Goal: Communication & Community: Answer question/provide support

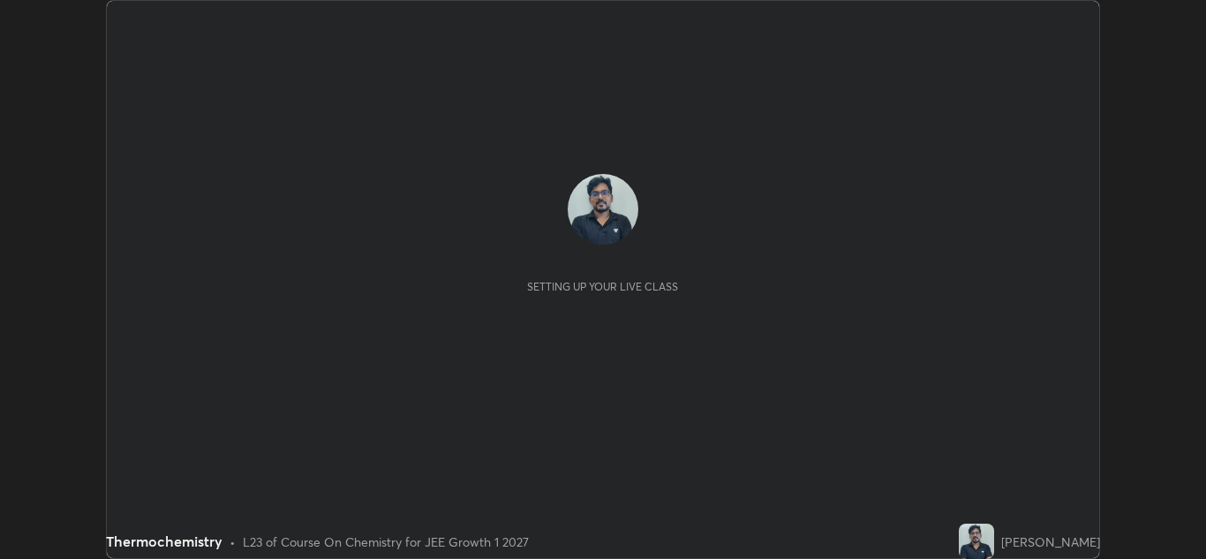
scroll to position [559, 1206]
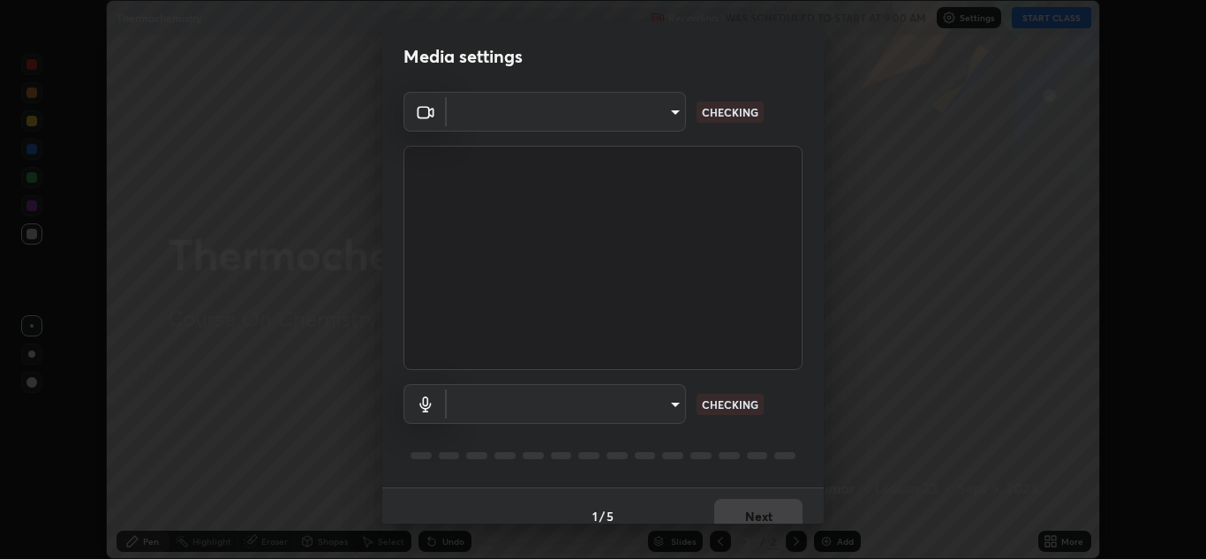
type input "a5fd4db2a2ff04be9e75800ceec395402009cfa99126b0c31c67d7c87717ec82"
type input "010278bcf6f6fe2335e46870fc527c1cf643bdd5c5f90064c40b35460970871c"
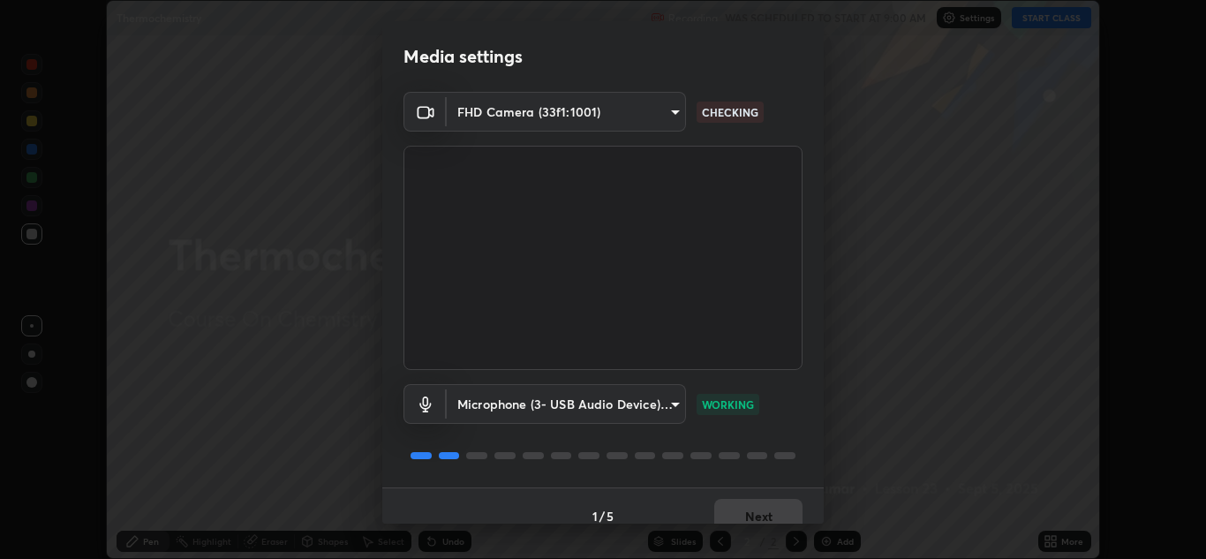
scroll to position [20, 0]
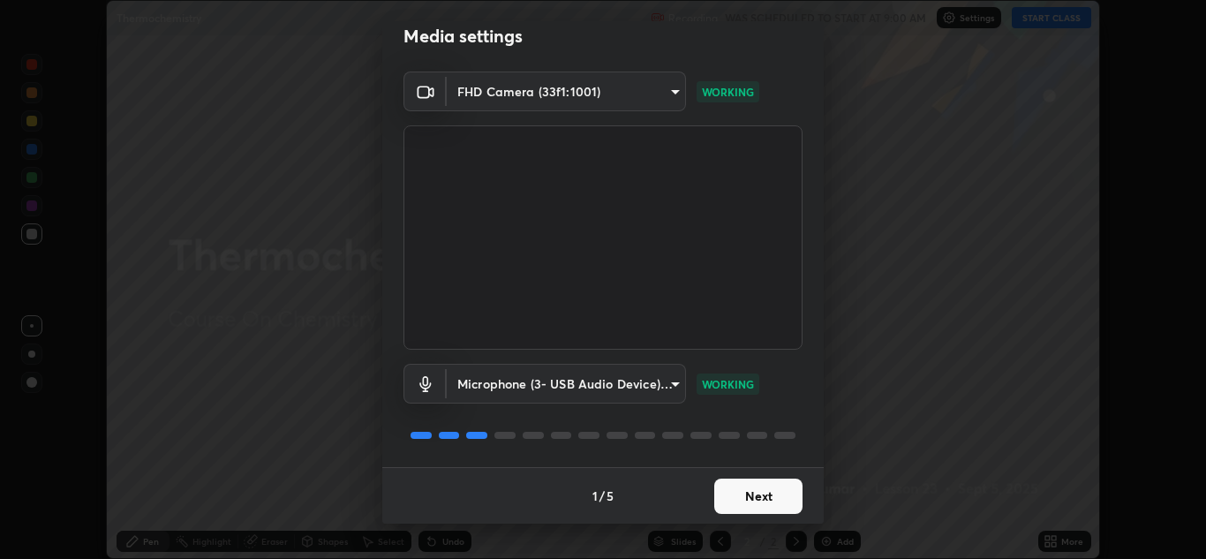
click at [750, 495] on button "Next" at bounding box center [758, 496] width 88 height 35
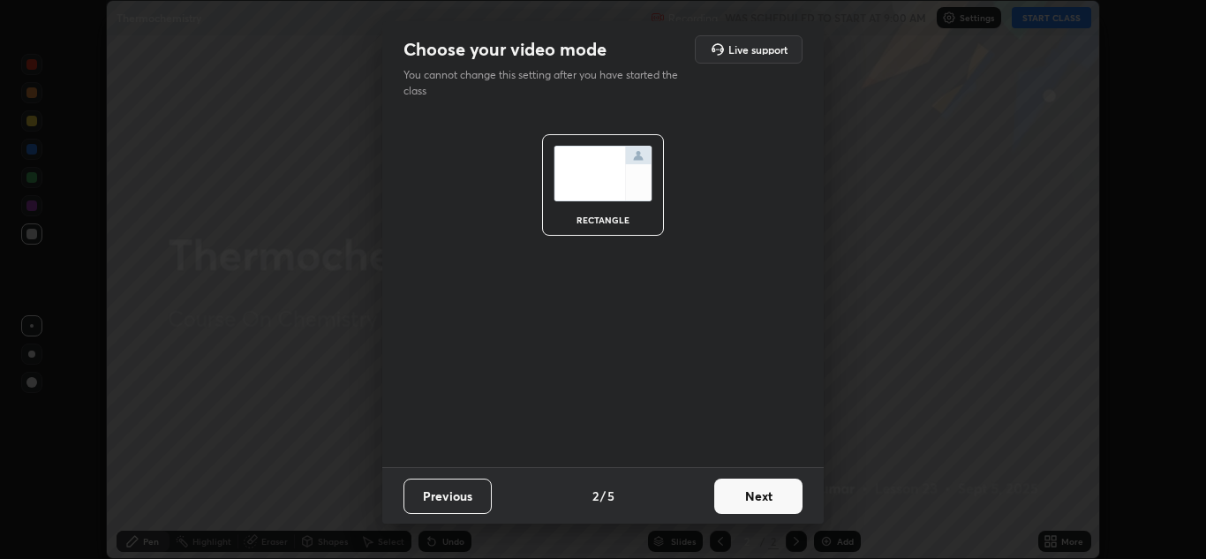
scroll to position [0, 0]
click at [751, 495] on button "Next" at bounding box center [758, 496] width 88 height 35
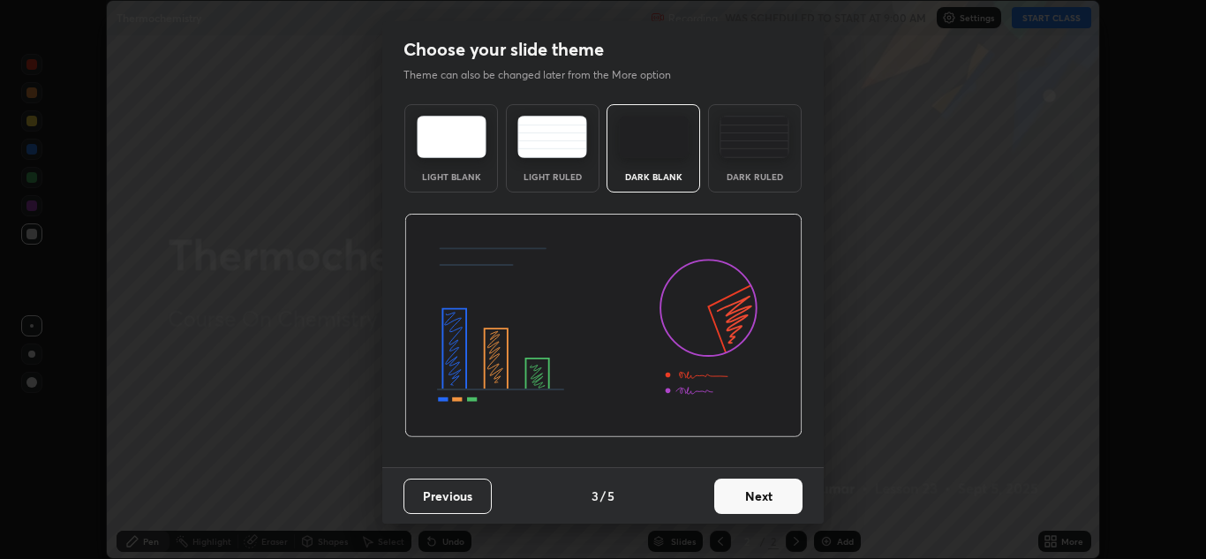
click at [768, 489] on button "Next" at bounding box center [758, 496] width 88 height 35
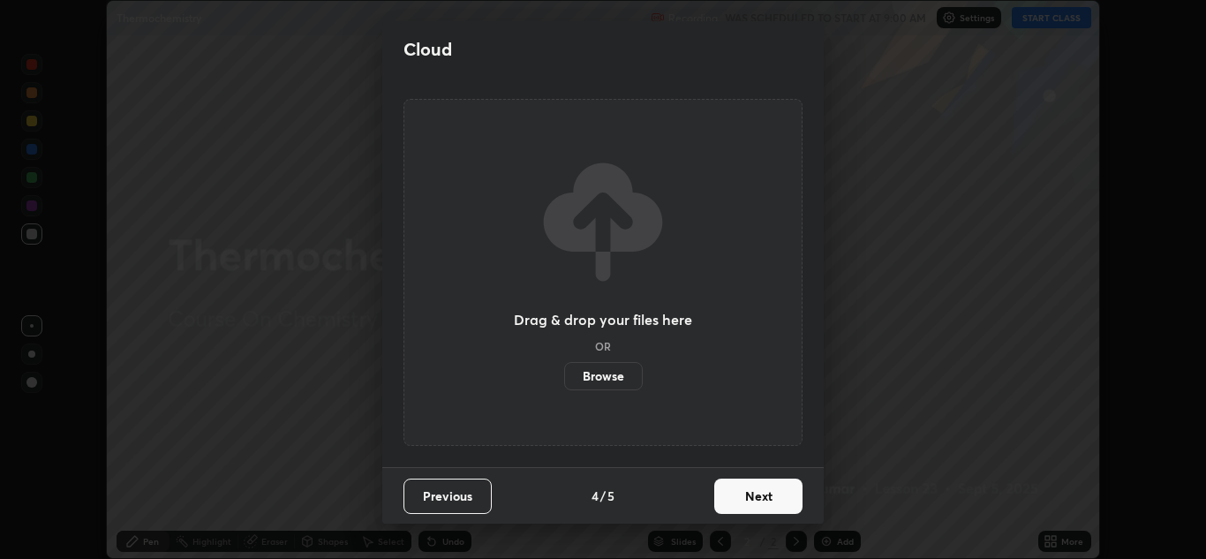
click at [774, 502] on button "Next" at bounding box center [758, 496] width 88 height 35
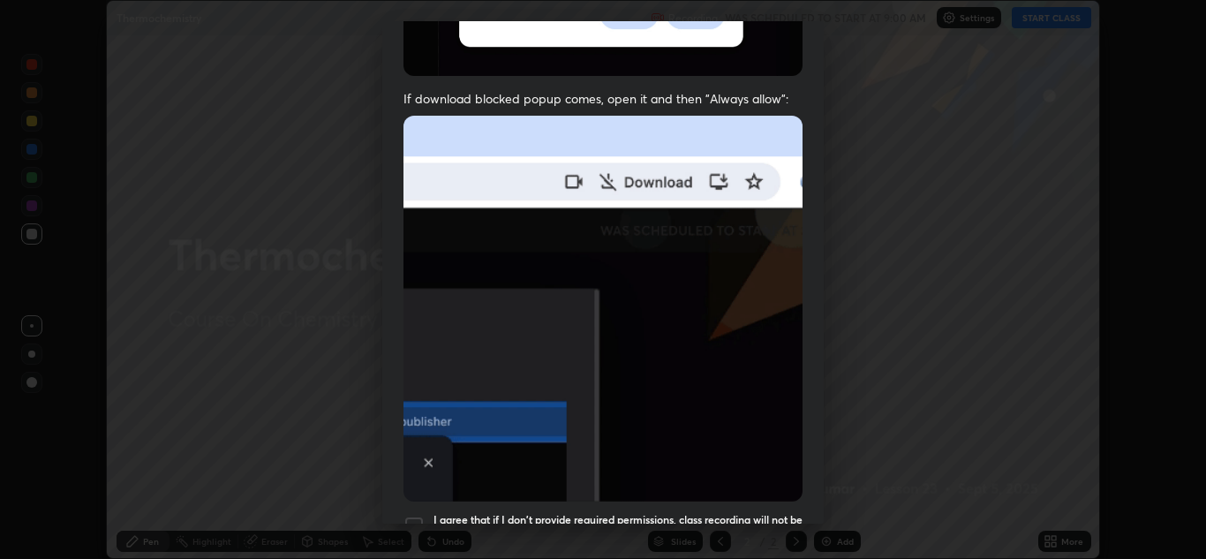
scroll to position [336, 0]
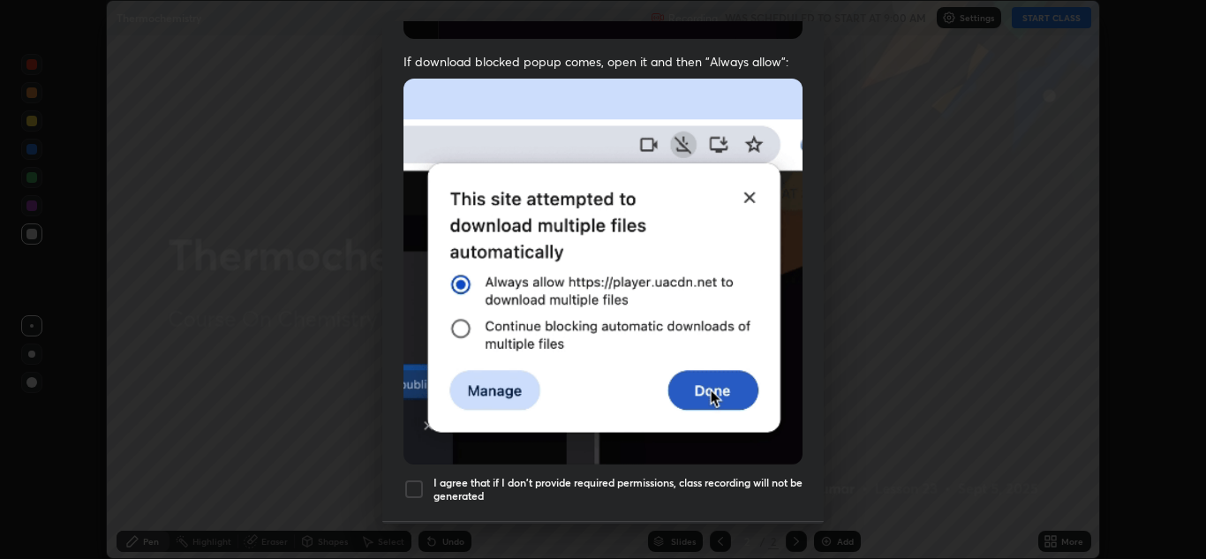
click at [417, 487] on div at bounding box center [414, 489] width 21 height 21
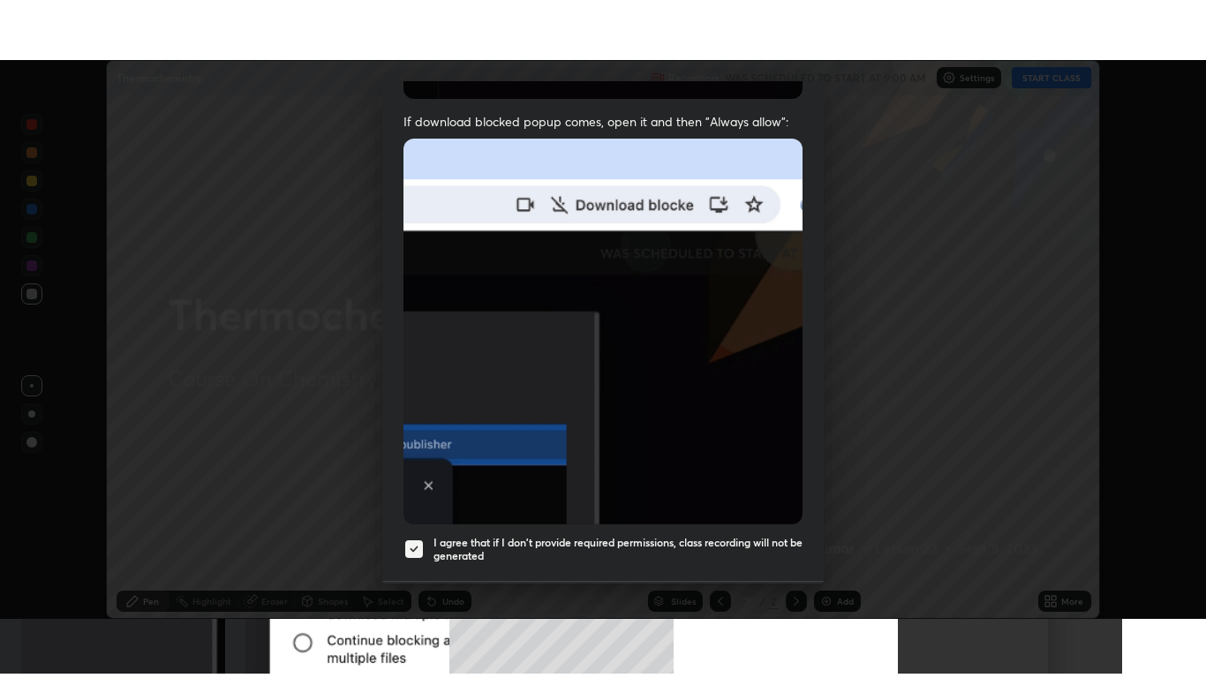
scroll to position [381, 0]
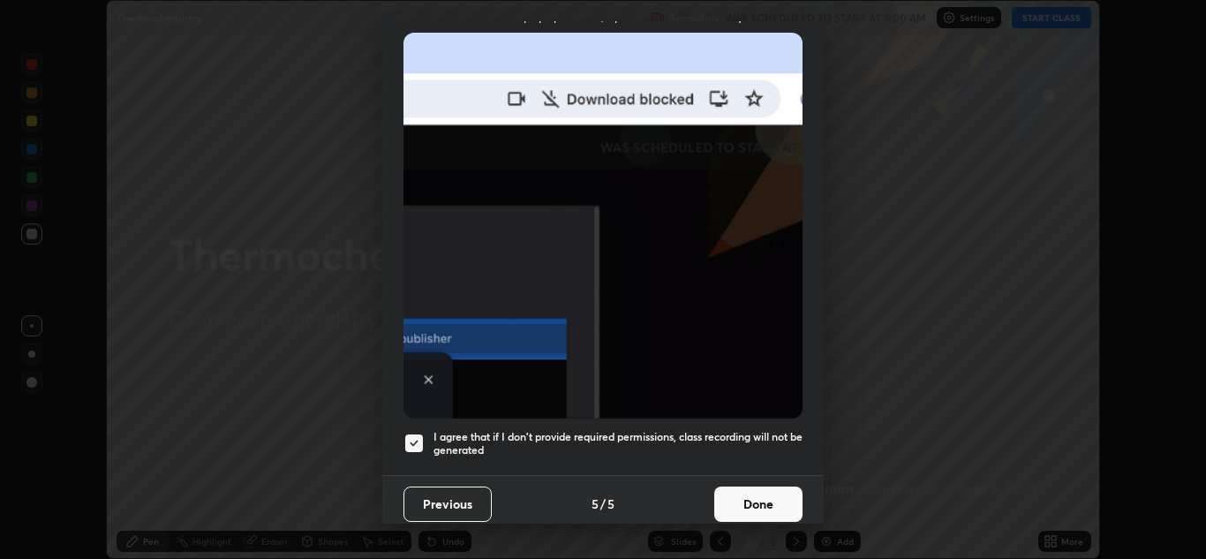
click at [763, 494] on button "Done" at bounding box center [758, 504] width 88 height 35
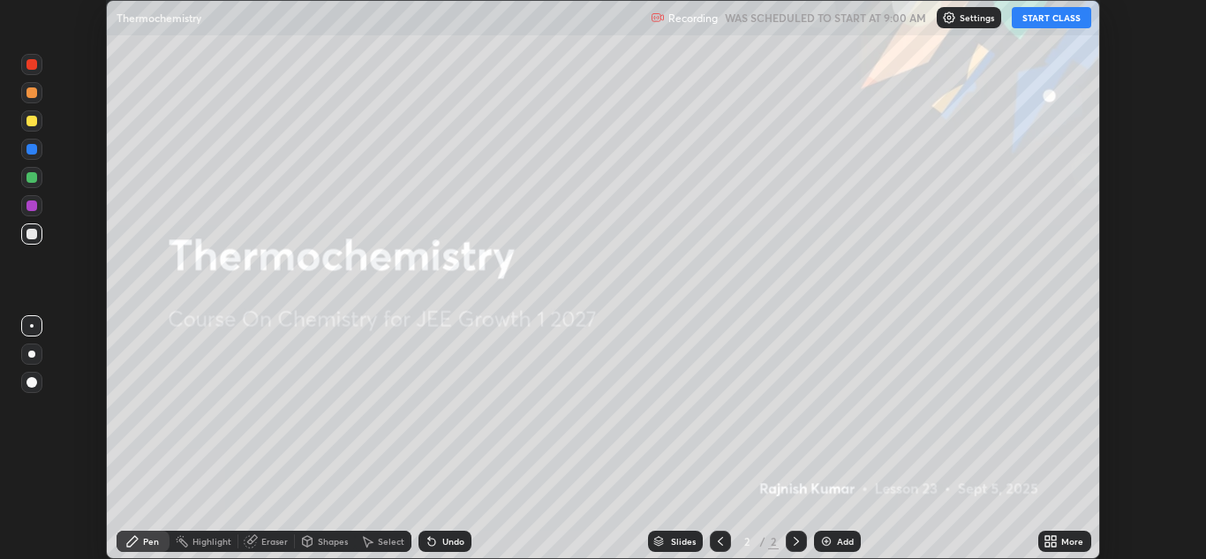
click at [1072, 24] on button "START CLASS" at bounding box center [1051, 17] width 79 height 21
click at [1059, 543] on div "More" at bounding box center [1064, 541] width 53 height 21
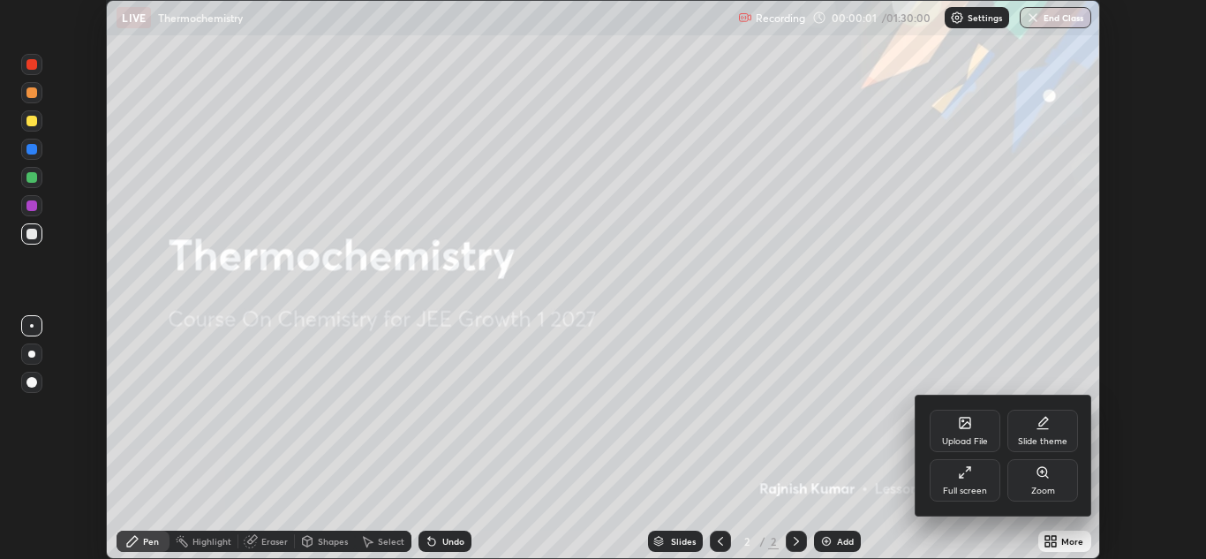
click at [978, 480] on div "Full screen" at bounding box center [965, 480] width 71 height 42
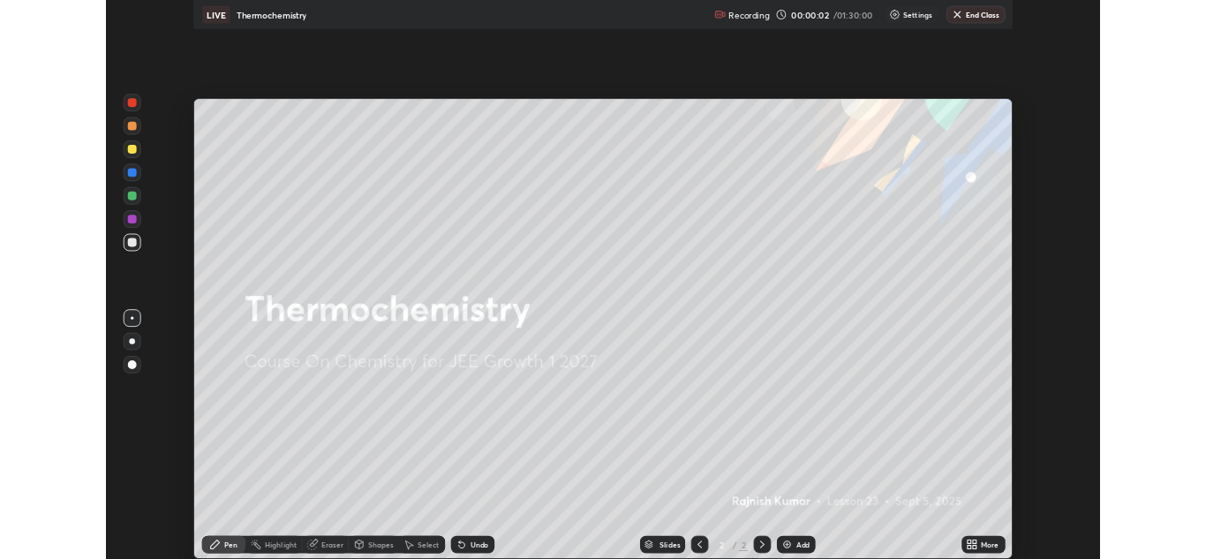
scroll to position [678, 1206]
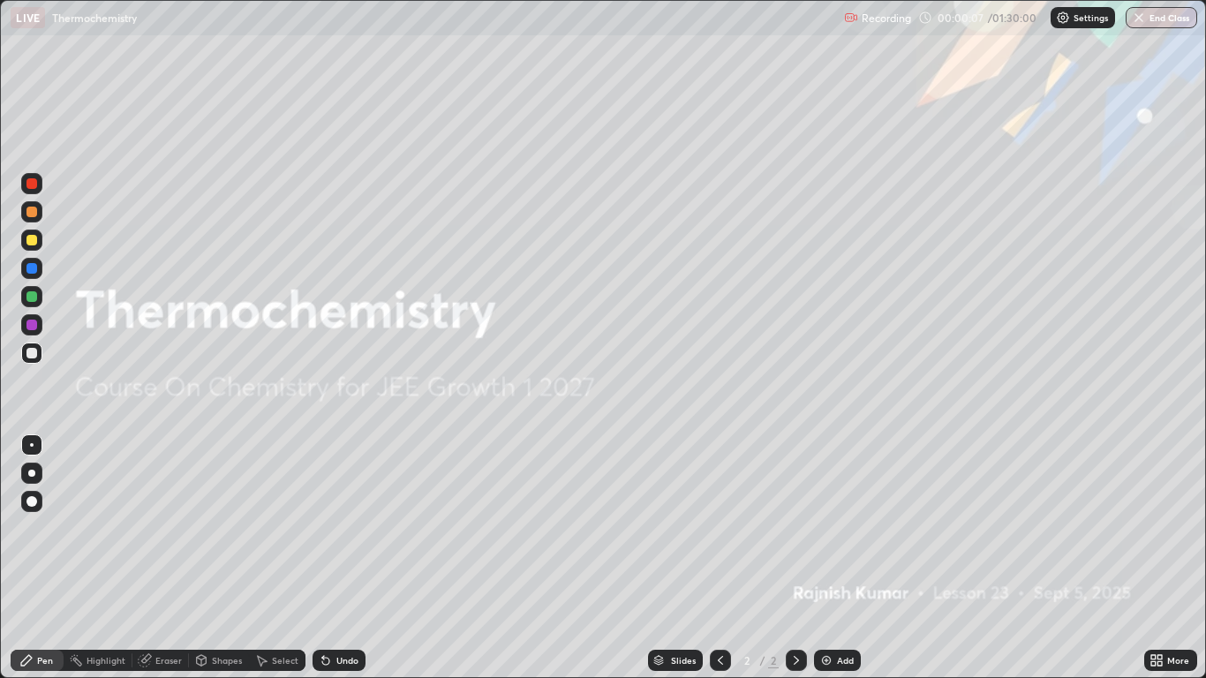
click at [848, 558] on div "Add" at bounding box center [845, 660] width 17 height 9
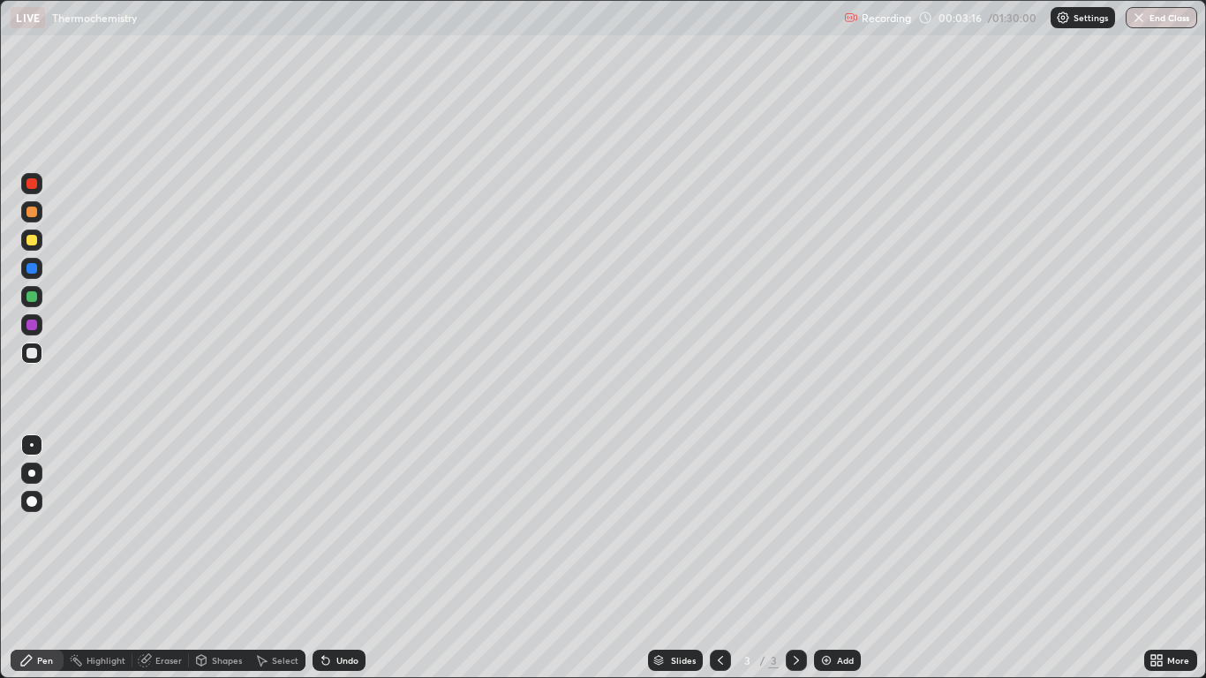
click at [39, 352] on div at bounding box center [31, 353] width 21 height 21
click at [33, 497] on div at bounding box center [31, 501] width 11 height 11
click at [230, 558] on div "Shapes" at bounding box center [227, 660] width 30 height 9
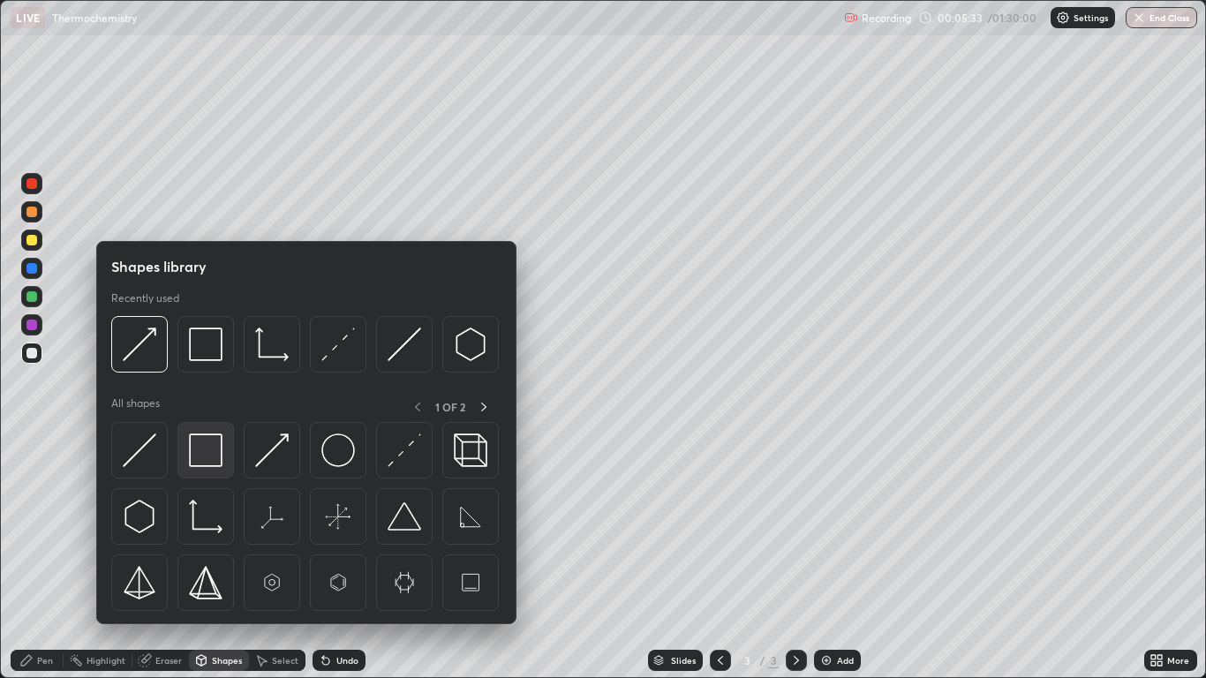
click at [203, 453] on img at bounding box center [206, 451] width 34 height 34
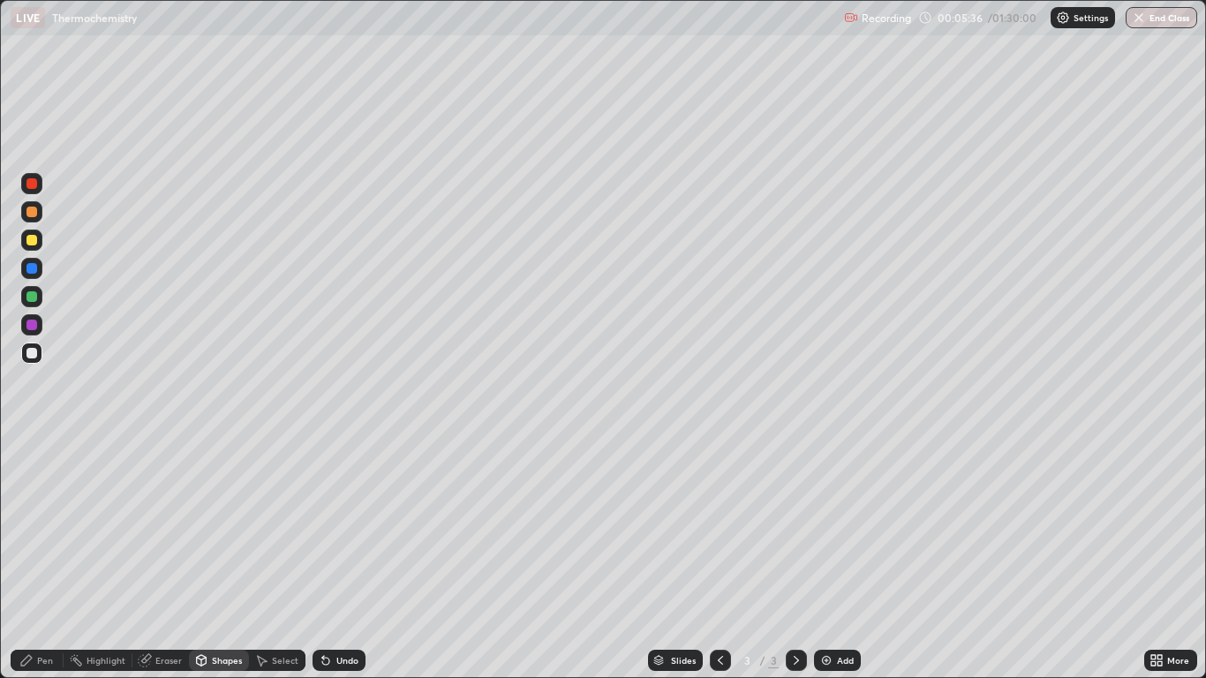
click at [34, 300] on div at bounding box center [31, 296] width 11 height 11
click at [334, 558] on div "Undo" at bounding box center [339, 660] width 53 height 21
click at [202, 558] on icon at bounding box center [202, 659] width 10 height 3
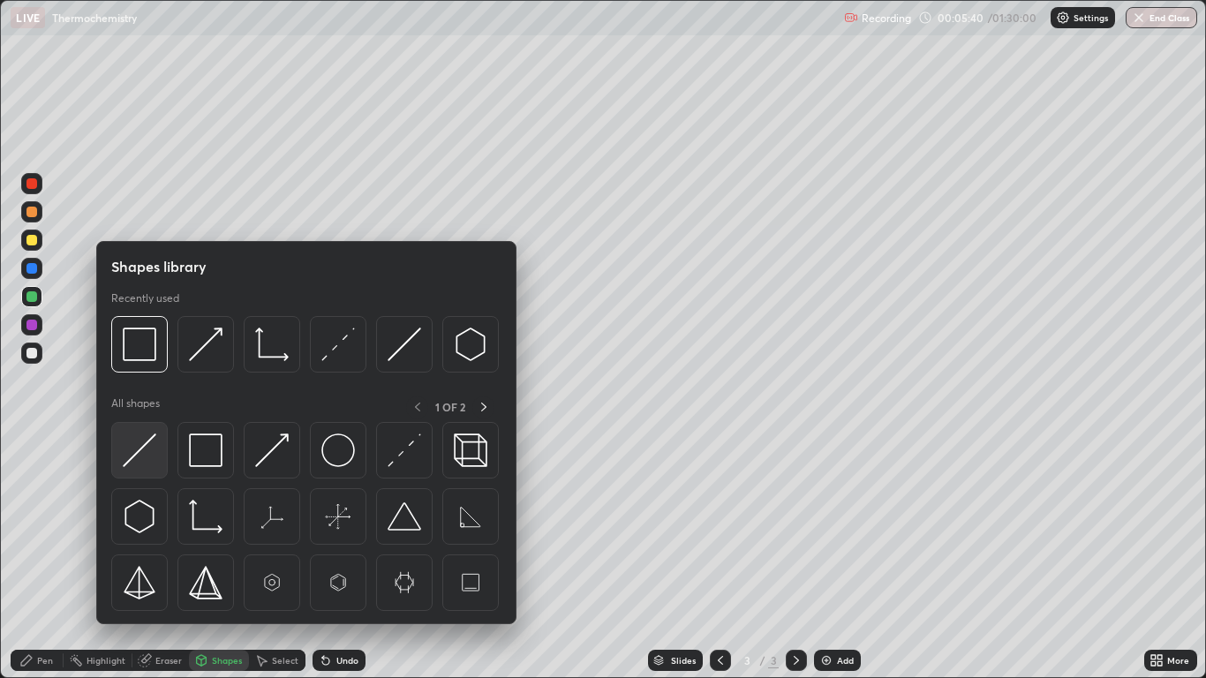
click at [140, 451] on img at bounding box center [140, 451] width 34 height 34
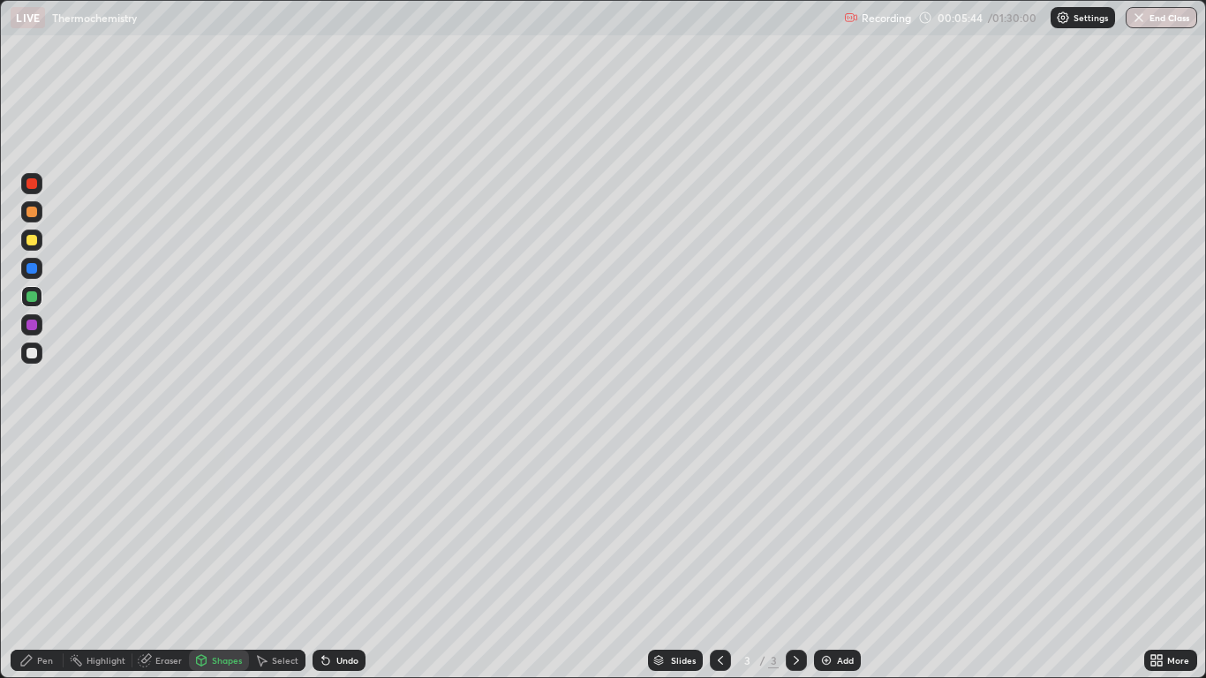
click at [40, 558] on div "Pen" at bounding box center [45, 660] width 16 height 9
click at [29, 360] on div at bounding box center [31, 353] width 21 height 21
click at [348, 558] on div "Undo" at bounding box center [339, 660] width 53 height 21
click at [164, 558] on div "Eraser" at bounding box center [168, 660] width 26 height 9
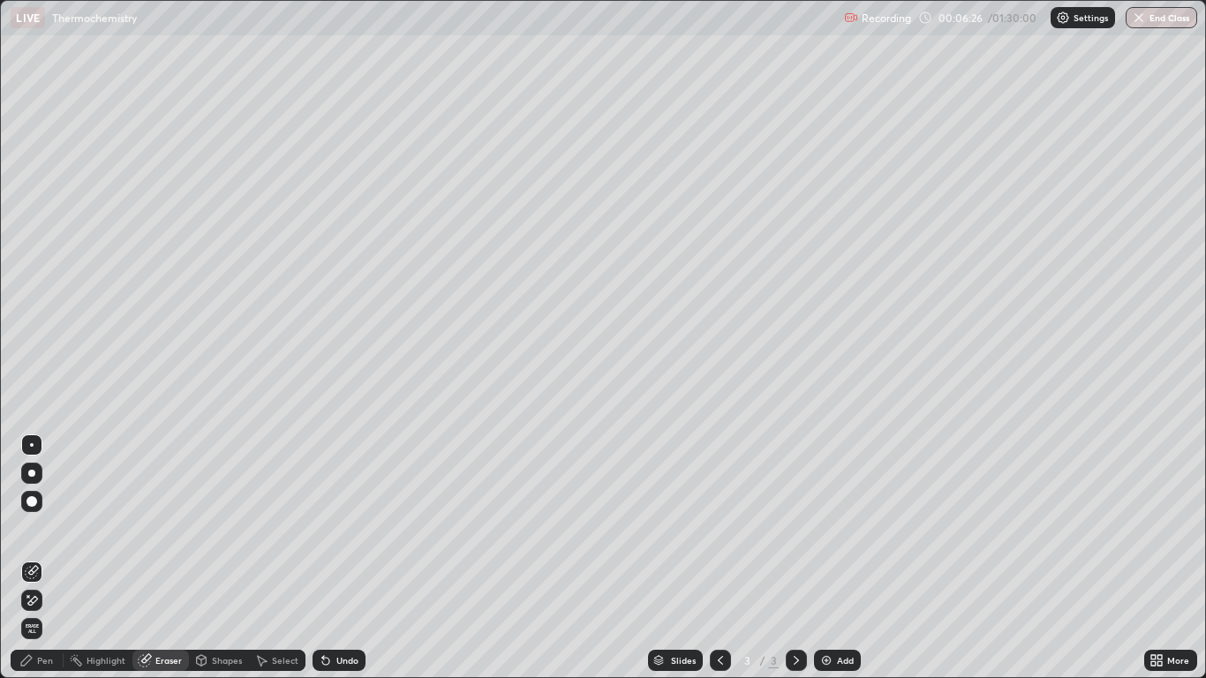
click at [38, 558] on div "Pen" at bounding box center [45, 660] width 16 height 9
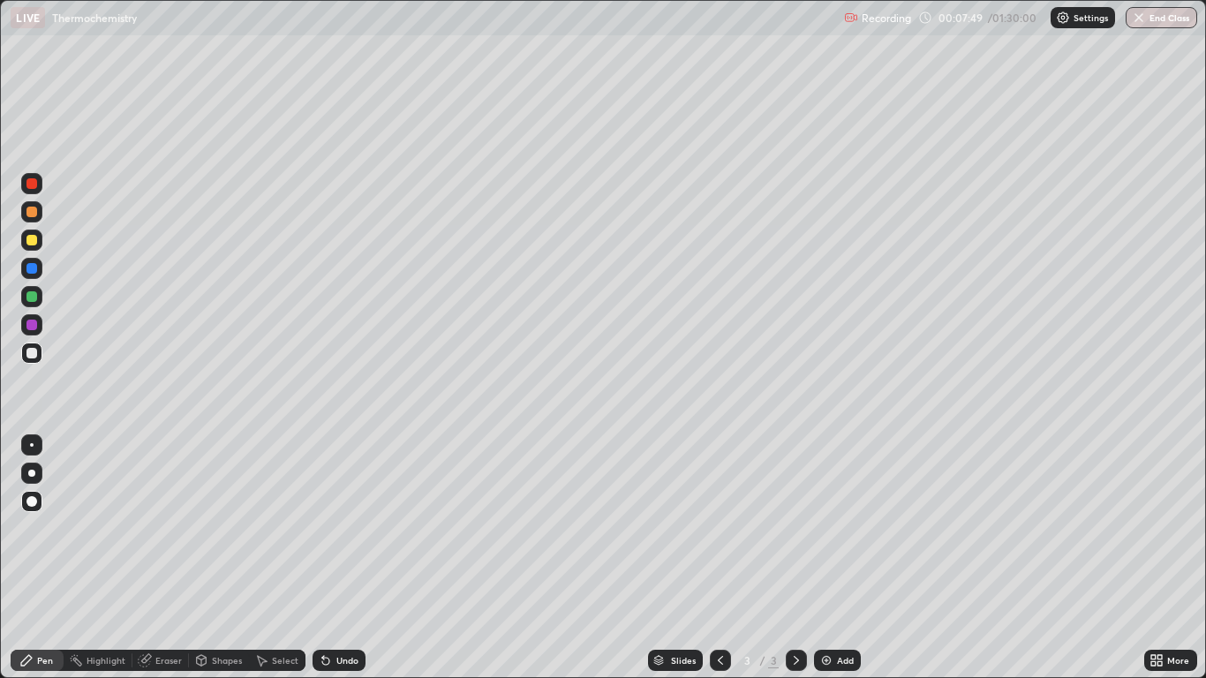
click at [352, 558] on div "Undo" at bounding box center [339, 660] width 53 height 21
click at [354, 558] on div "Undo" at bounding box center [339, 660] width 53 height 21
click at [359, 558] on div "Undo" at bounding box center [339, 660] width 53 height 21
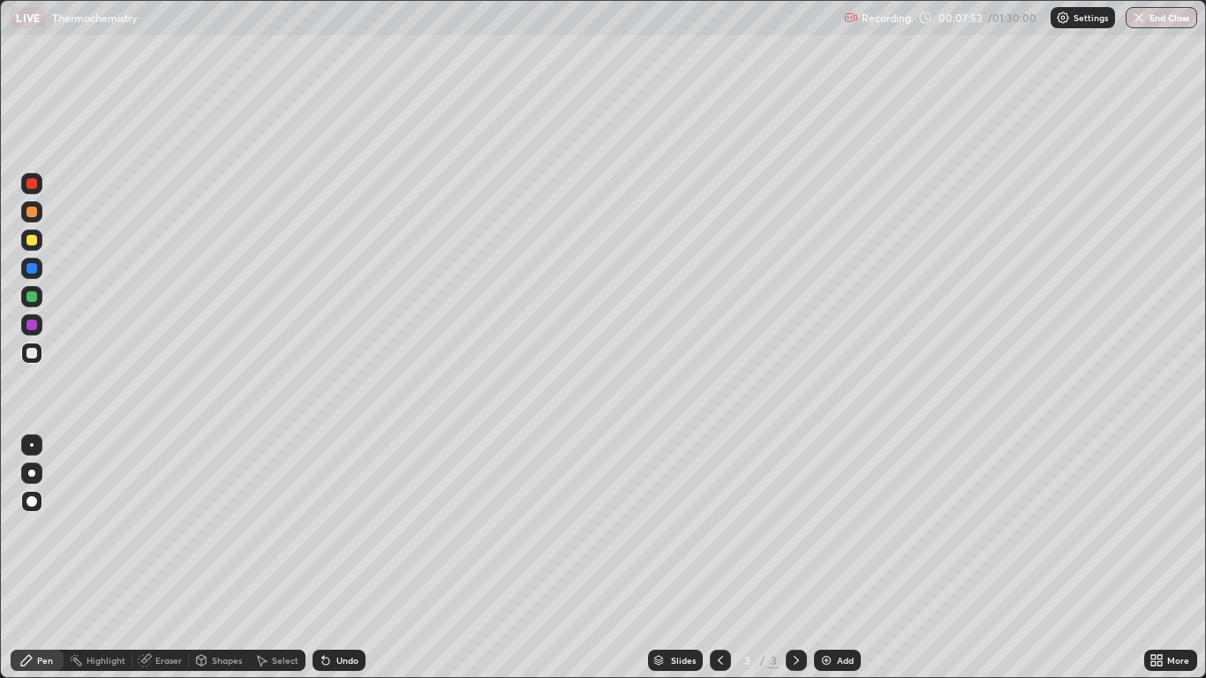
click at [343, 558] on div "Undo" at bounding box center [347, 660] width 22 height 9
click at [838, 558] on div "Add" at bounding box center [845, 660] width 17 height 9
click at [36, 243] on div at bounding box center [31, 240] width 11 height 11
click at [346, 558] on div "Undo" at bounding box center [347, 660] width 22 height 9
click at [230, 558] on div "Shapes" at bounding box center [227, 660] width 30 height 9
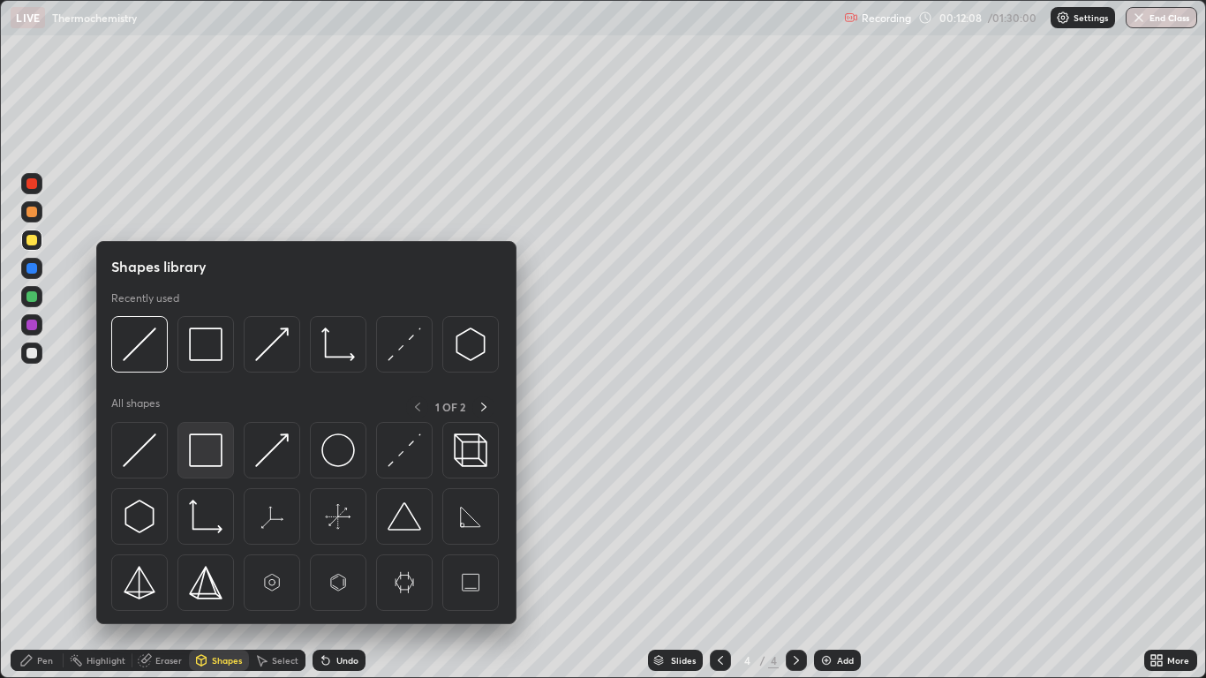
click at [208, 448] on img at bounding box center [206, 451] width 34 height 34
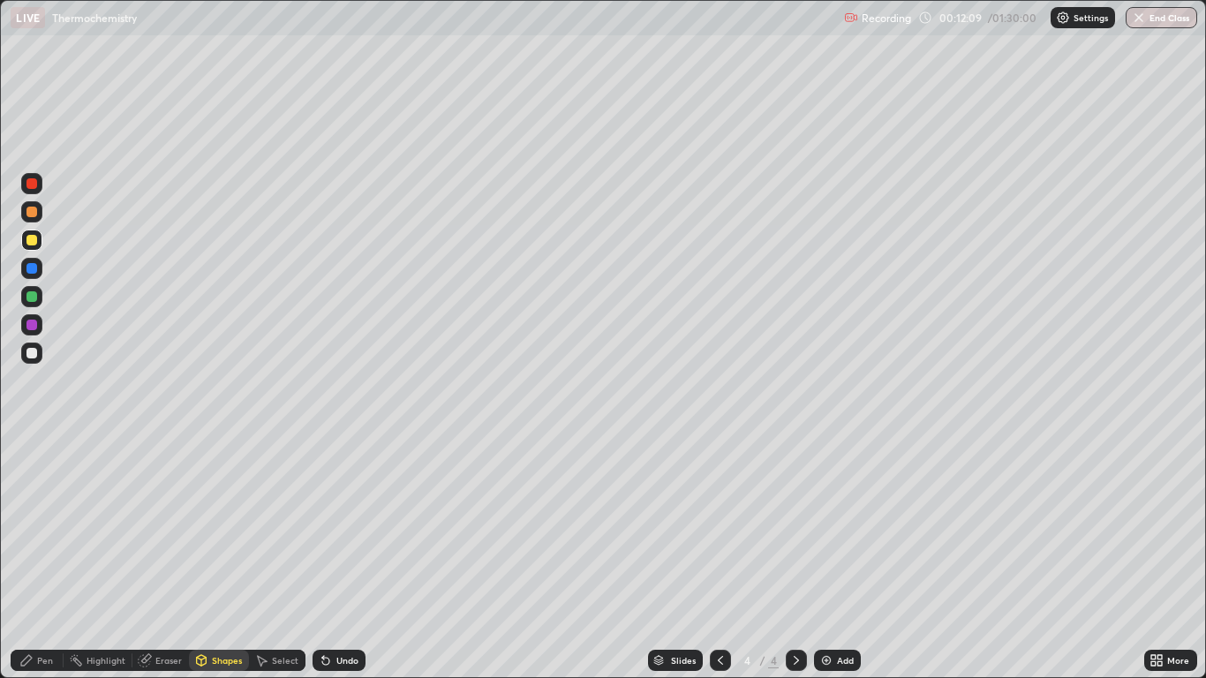
click at [34, 327] on div at bounding box center [31, 325] width 11 height 11
click at [329, 558] on icon at bounding box center [326, 660] width 14 height 14
click at [329, 558] on div "Undo" at bounding box center [339, 660] width 53 height 21
click at [37, 558] on div "Pen" at bounding box center [45, 660] width 16 height 9
click at [35, 300] on div at bounding box center [31, 296] width 11 height 11
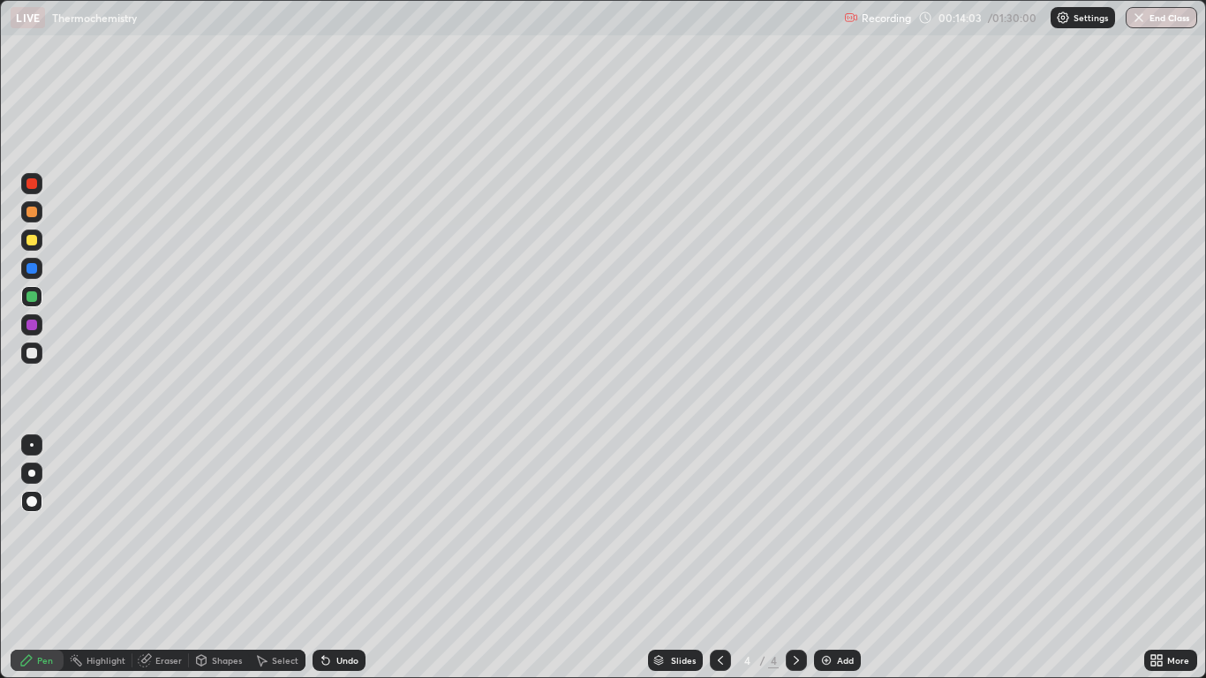
click at [721, 558] on icon at bounding box center [721, 660] width 14 height 14
click at [796, 558] on icon at bounding box center [796, 660] width 14 height 14
click at [843, 558] on div "Add" at bounding box center [837, 660] width 47 height 21
click at [33, 240] on div at bounding box center [31, 240] width 11 height 11
click at [324, 558] on icon at bounding box center [325, 661] width 7 height 7
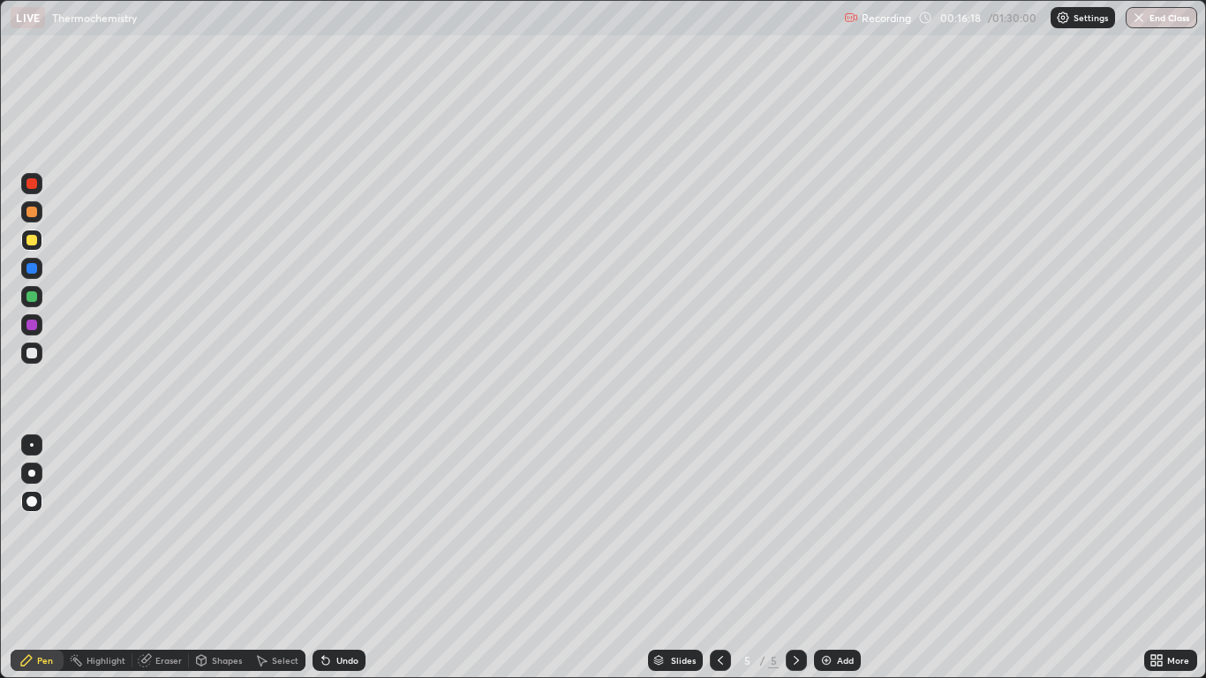
click at [332, 558] on div "Undo" at bounding box center [339, 660] width 53 height 21
click at [324, 558] on icon at bounding box center [325, 661] width 7 height 7
click at [329, 558] on icon at bounding box center [326, 660] width 14 height 14
click at [337, 558] on div "Undo" at bounding box center [339, 660] width 53 height 21
click at [338, 558] on div "Undo" at bounding box center [339, 660] width 53 height 21
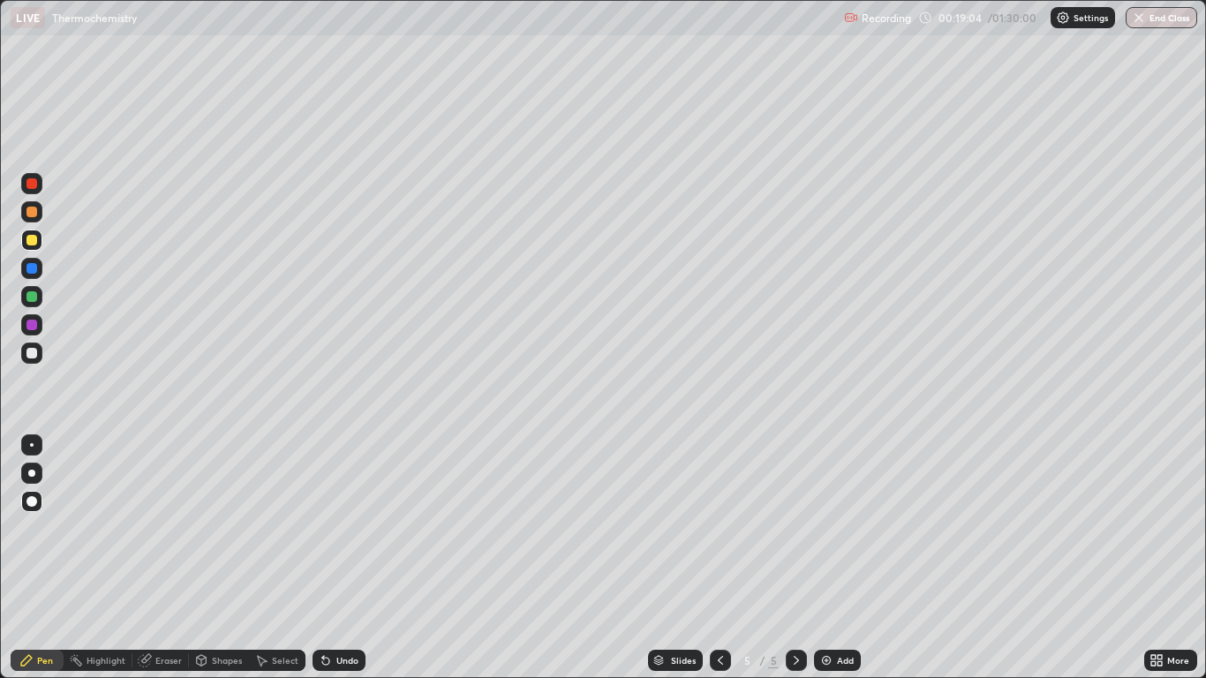
click at [343, 558] on div "Undo" at bounding box center [347, 660] width 22 height 9
click at [337, 558] on div "Undo" at bounding box center [347, 660] width 22 height 9
click at [339, 558] on div "Undo" at bounding box center [347, 660] width 22 height 9
click at [835, 558] on div "Add" at bounding box center [837, 660] width 47 height 21
click at [31, 298] on div at bounding box center [31, 296] width 11 height 11
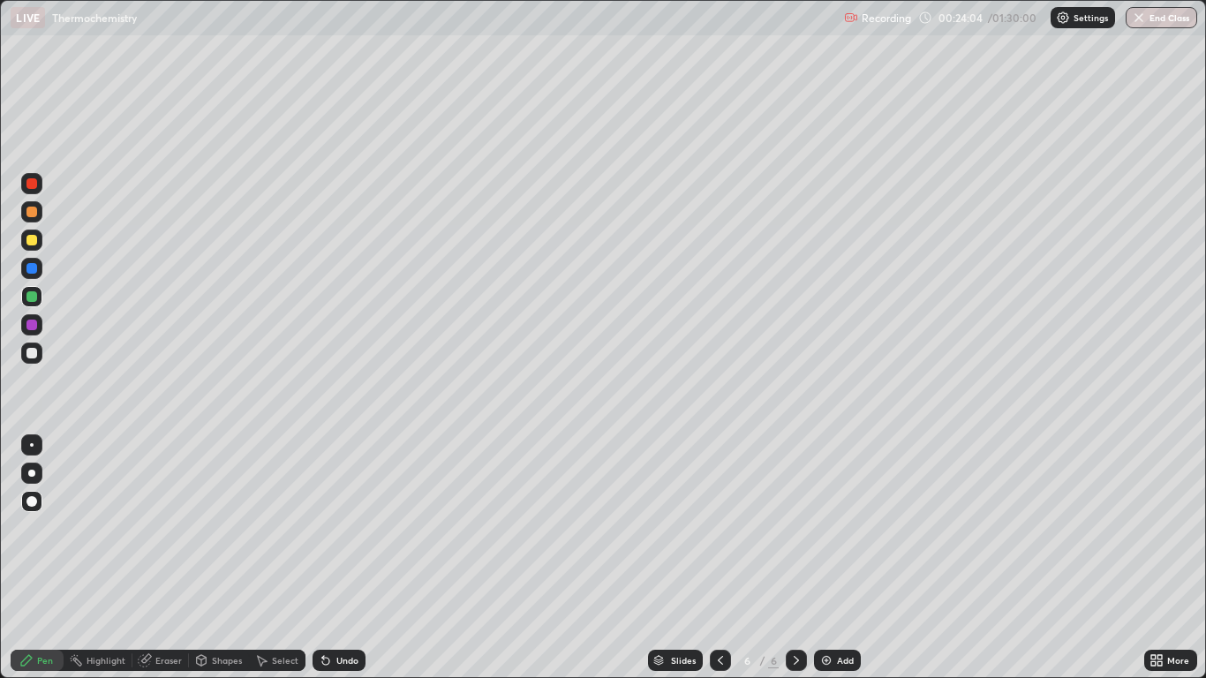
click at [322, 558] on icon at bounding box center [323, 657] width 2 height 2
click at [334, 558] on div "Undo" at bounding box center [339, 660] width 53 height 21
click at [342, 558] on div "Undo" at bounding box center [347, 660] width 22 height 9
click at [331, 558] on div "Undo" at bounding box center [339, 660] width 53 height 21
click at [336, 558] on div "Undo" at bounding box center [339, 660] width 53 height 21
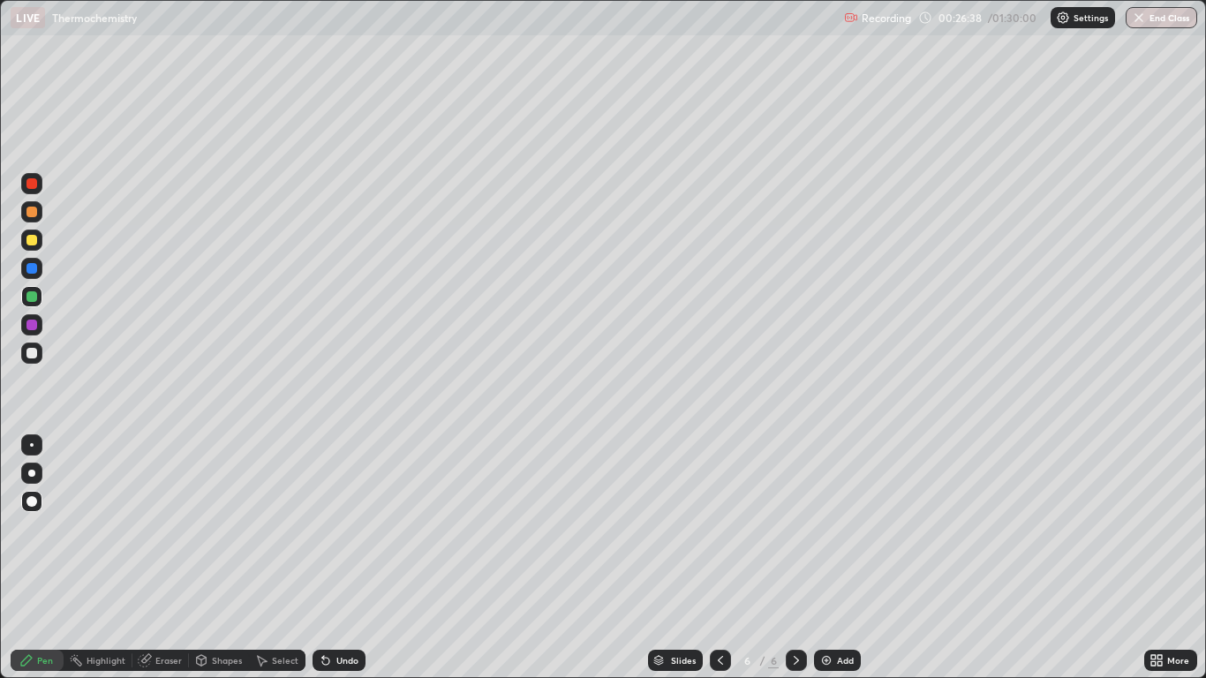
click at [34, 246] on div at bounding box center [31, 240] width 21 height 21
click at [836, 558] on div "Add" at bounding box center [837, 660] width 47 height 21
click at [35, 295] on div at bounding box center [31, 296] width 11 height 11
click at [336, 558] on div "Undo" at bounding box center [347, 660] width 22 height 9
click at [334, 558] on div "Undo" at bounding box center [339, 660] width 53 height 21
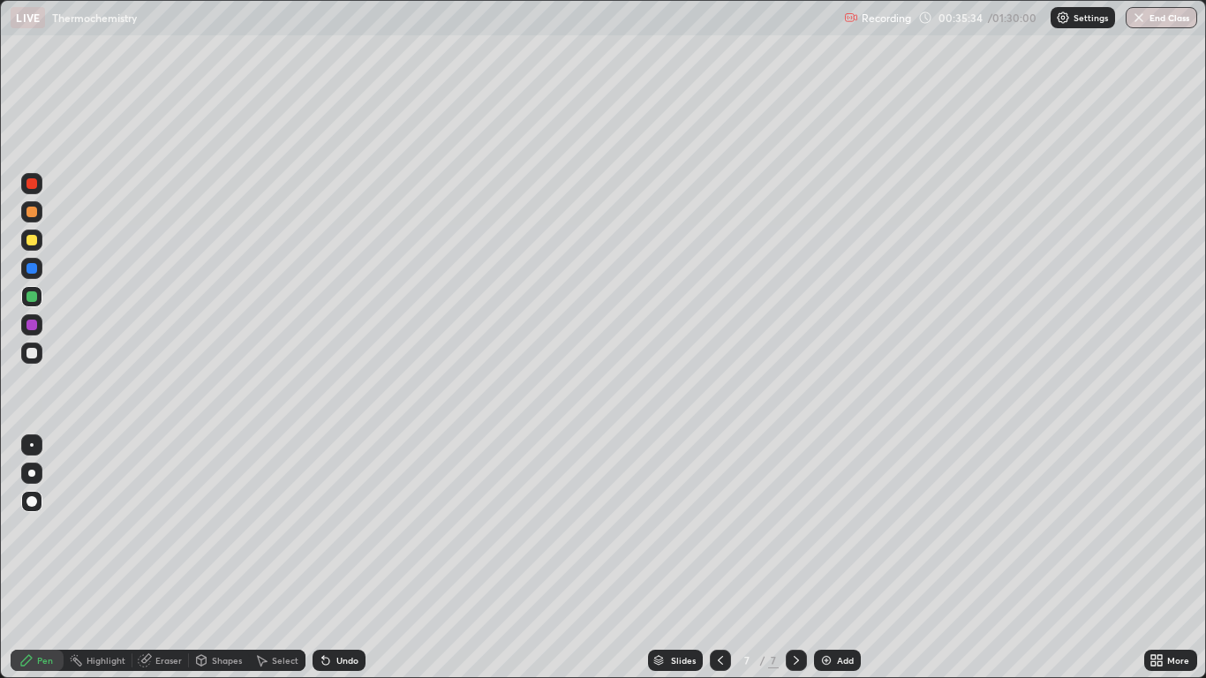
click at [344, 558] on div "Undo" at bounding box center [347, 660] width 22 height 9
click at [821, 558] on img at bounding box center [826, 660] width 14 height 14
click at [33, 243] on div at bounding box center [31, 240] width 11 height 11
click at [337, 558] on div "Undo" at bounding box center [347, 660] width 22 height 9
click at [331, 558] on div "Undo" at bounding box center [339, 660] width 53 height 21
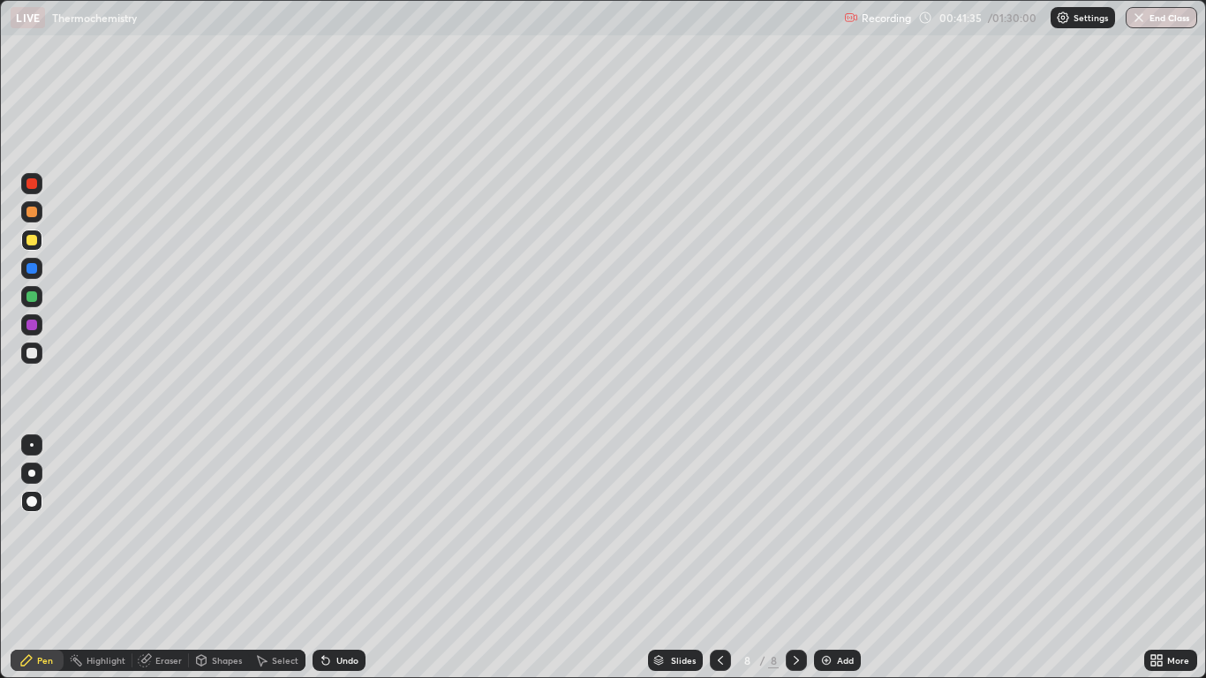
click at [336, 558] on div "Undo" at bounding box center [347, 660] width 22 height 9
click at [338, 558] on div "Undo" at bounding box center [347, 660] width 22 height 9
click at [337, 558] on div "Undo" at bounding box center [347, 660] width 22 height 9
click at [339, 558] on div "Undo" at bounding box center [347, 660] width 22 height 9
click at [33, 301] on div at bounding box center [31, 296] width 11 height 11
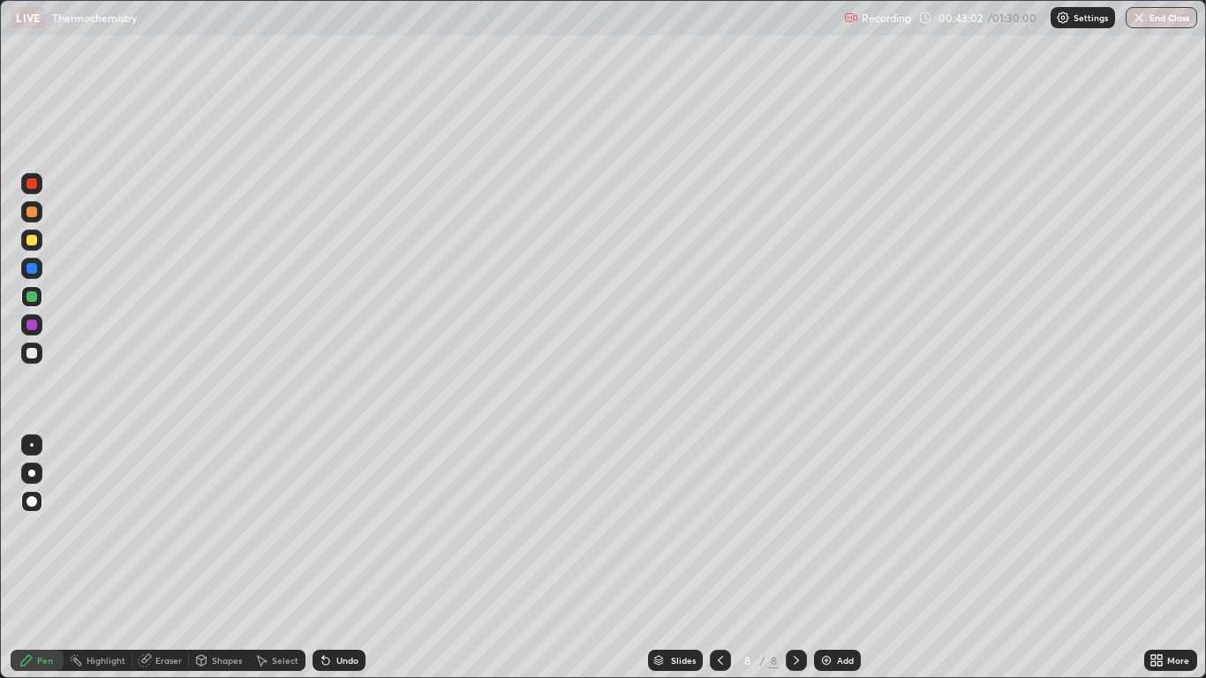
click at [333, 558] on div "Undo" at bounding box center [339, 660] width 53 height 21
click at [348, 558] on div "Undo" at bounding box center [347, 660] width 22 height 9
click at [847, 558] on div "Add" at bounding box center [837, 660] width 47 height 21
click at [356, 558] on div "Undo" at bounding box center [347, 660] width 22 height 9
click at [354, 558] on div "Undo" at bounding box center [347, 660] width 22 height 9
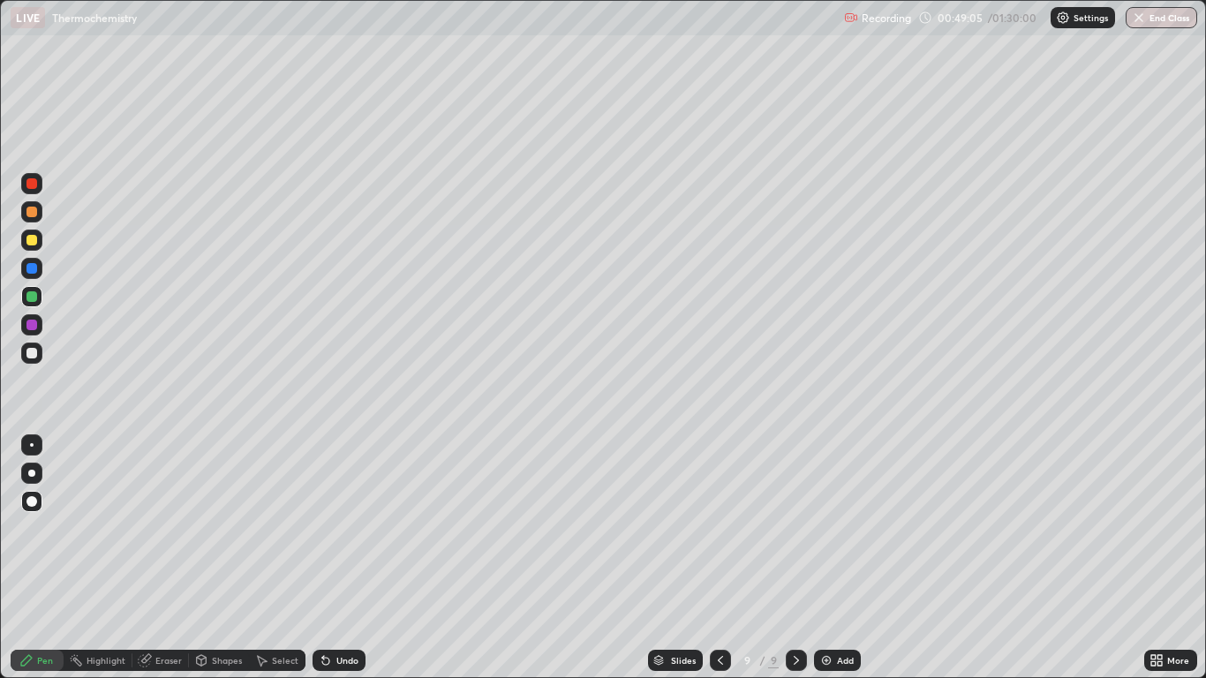
click at [337, 558] on div "Undo" at bounding box center [347, 660] width 22 height 9
click at [839, 558] on div "Add" at bounding box center [845, 660] width 17 height 9
click at [32, 298] on div at bounding box center [31, 296] width 11 height 11
click at [333, 558] on div "Undo" at bounding box center [339, 660] width 53 height 21
click at [338, 558] on div "Undo" at bounding box center [339, 660] width 53 height 21
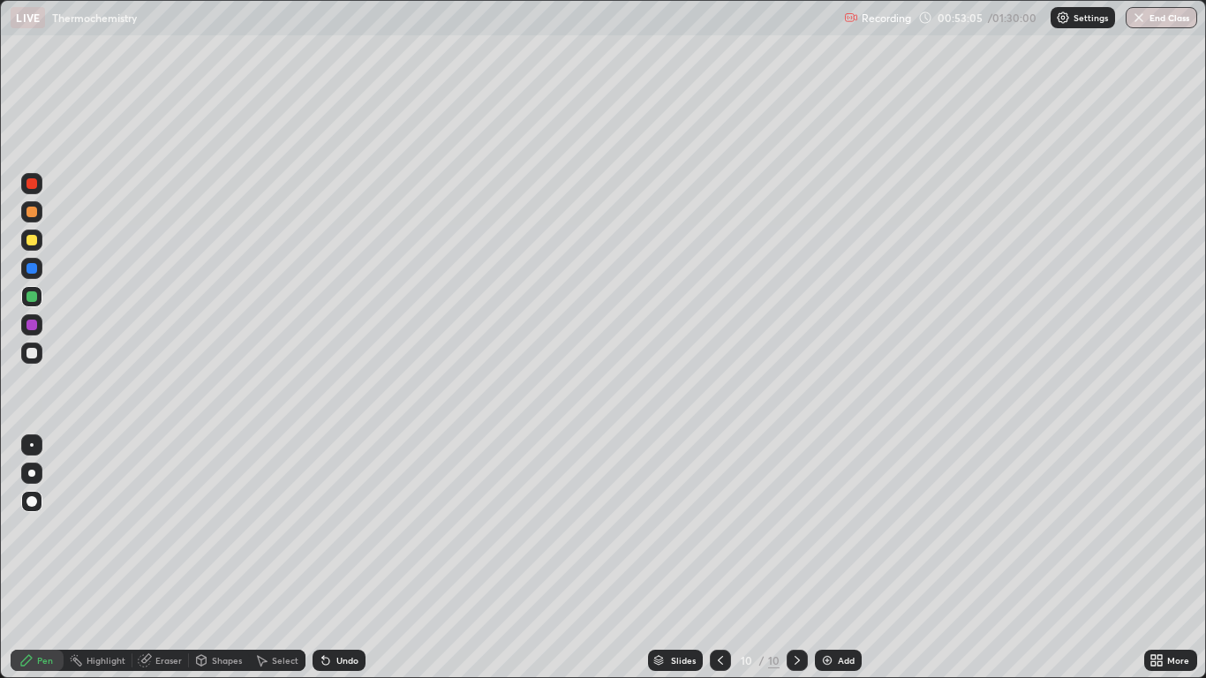
click at [338, 558] on div "Undo" at bounding box center [339, 660] width 53 height 21
click at [342, 558] on div "Undo" at bounding box center [339, 660] width 53 height 21
click at [336, 558] on div "Undo" at bounding box center [347, 660] width 22 height 9
click at [176, 558] on div "Eraser" at bounding box center [168, 660] width 26 height 9
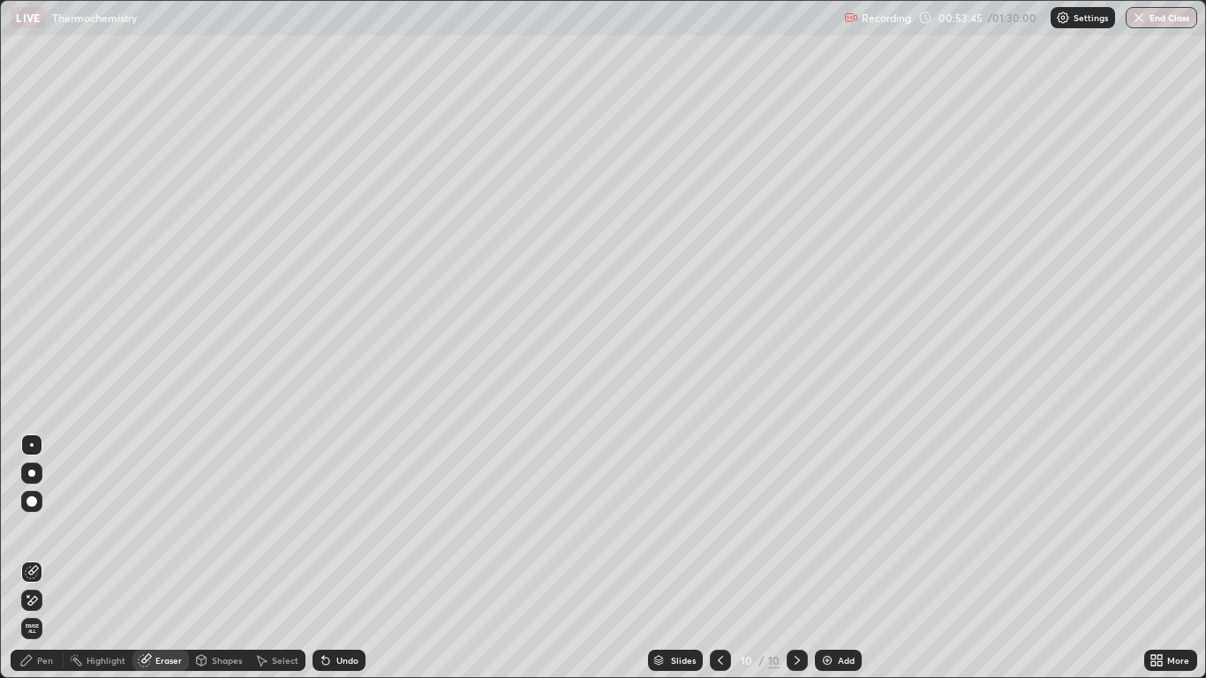
click at [33, 558] on icon at bounding box center [26, 660] width 14 height 14
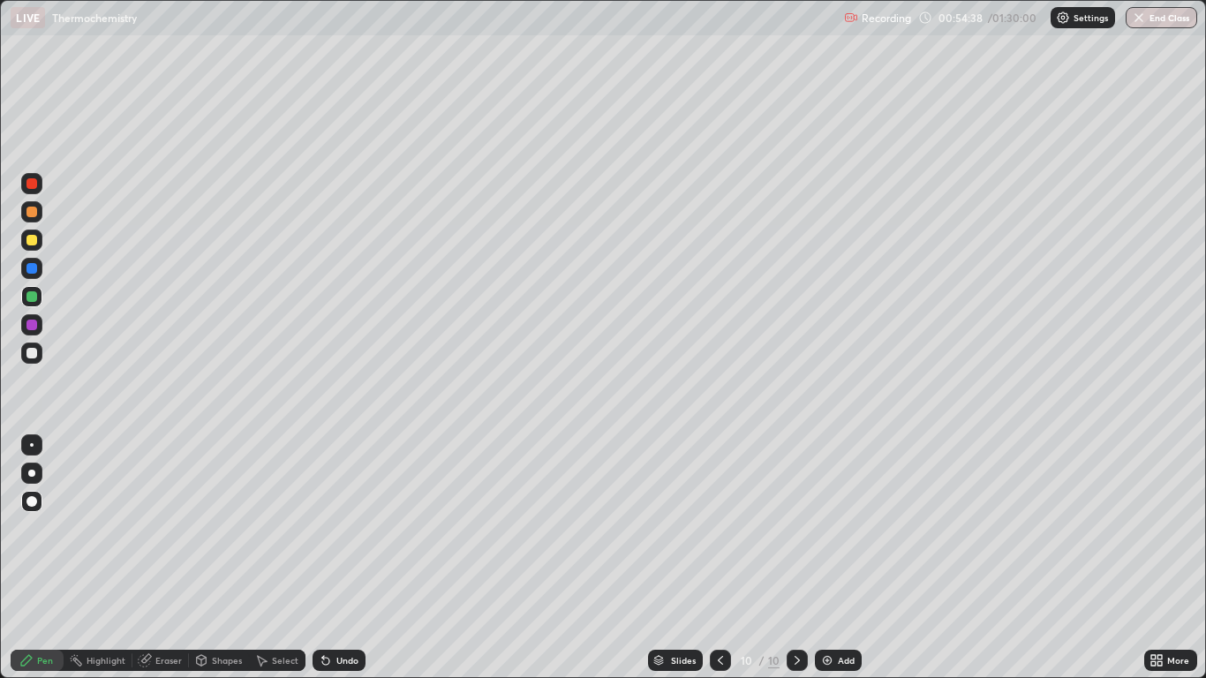
click at [349, 558] on div "Undo" at bounding box center [347, 660] width 22 height 9
click at [344, 558] on div "Undo" at bounding box center [347, 660] width 22 height 9
click at [834, 558] on div "Add" at bounding box center [838, 660] width 47 height 21
click at [29, 244] on div at bounding box center [31, 240] width 11 height 11
click at [338, 558] on div "Undo" at bounding box center [347, 660] width 22 height 9
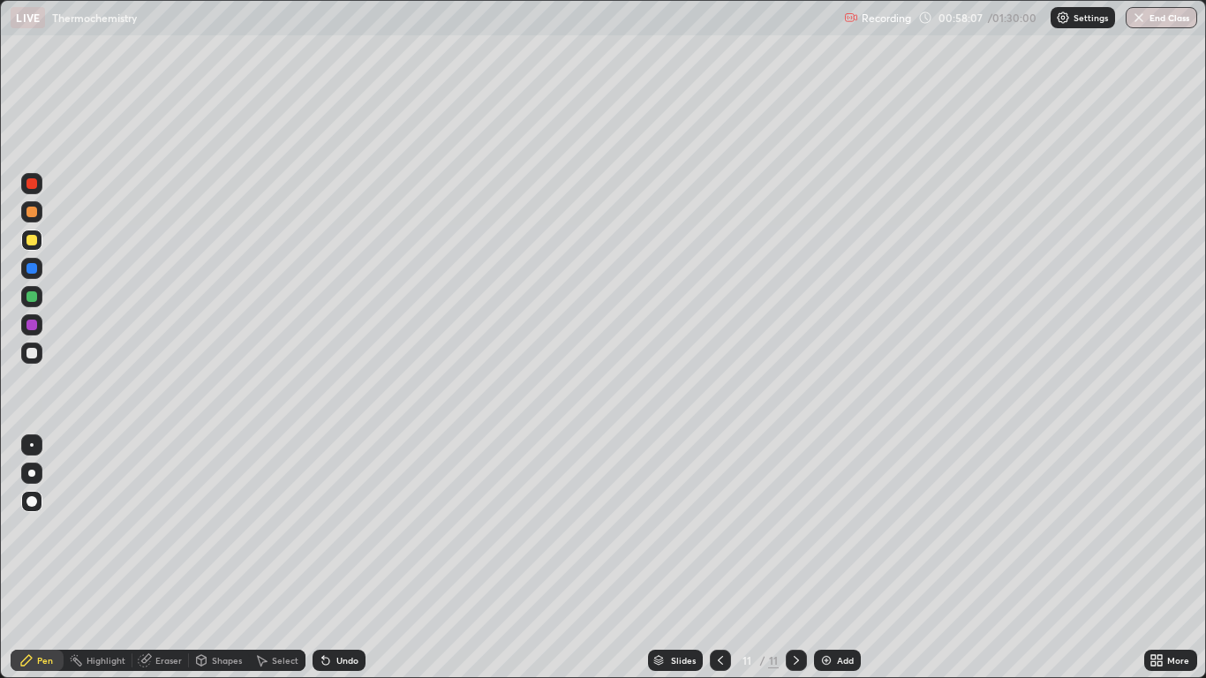
click at [336, 558] on div "Undo" at bounding box center [347, 660] width 22 height 9
click at [339, 558] on div "Undo" at bounding box center [339, 660] width 53 height 21
click at [330, 558] on icon at bounding box center [326, 660] width 14 height 14
click at [341, 558] on div "Undo" at bounding box center [347, 660] width 22 height 9
click at [336, 558] on div "Undo" at bounding box center [347, 660] width 22 height 9
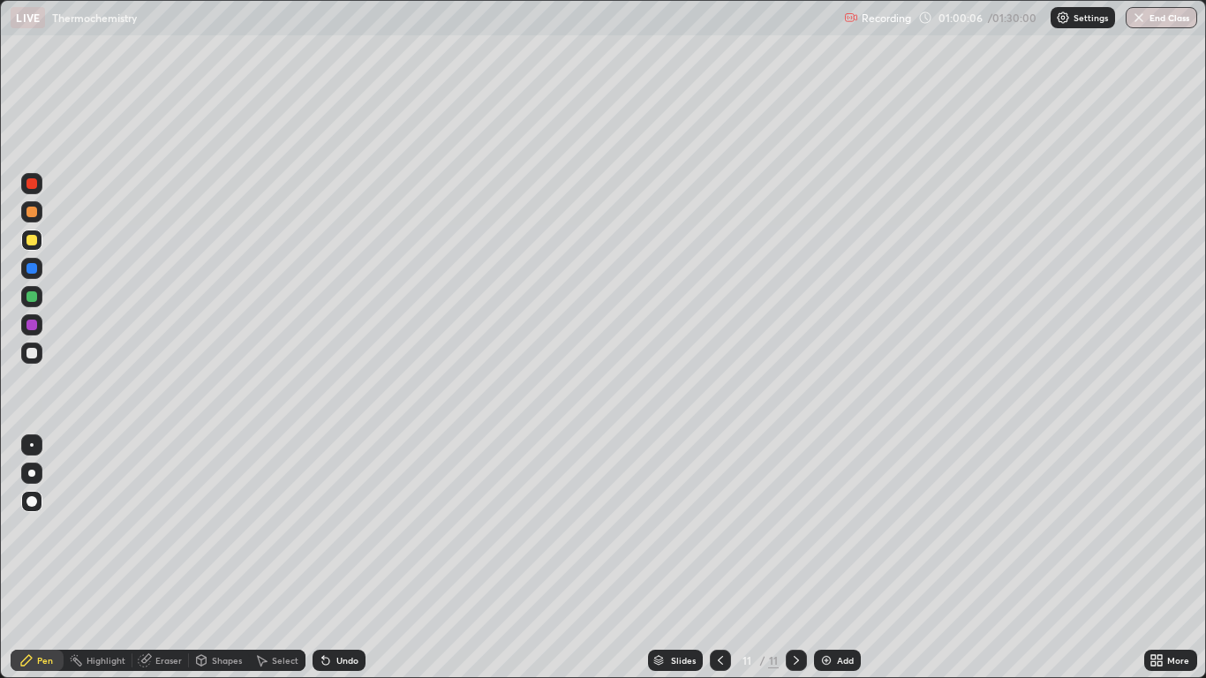
click at [336, 558] on div "Undo" at bounding box center [347, 660] width 22 height 9
click at [332, 558] on div "Undo" at bounding box center [339, 660] width 53 height 21
click at [279, 558] on div "Select" at bounding box center [285, 660] width 26 height 9
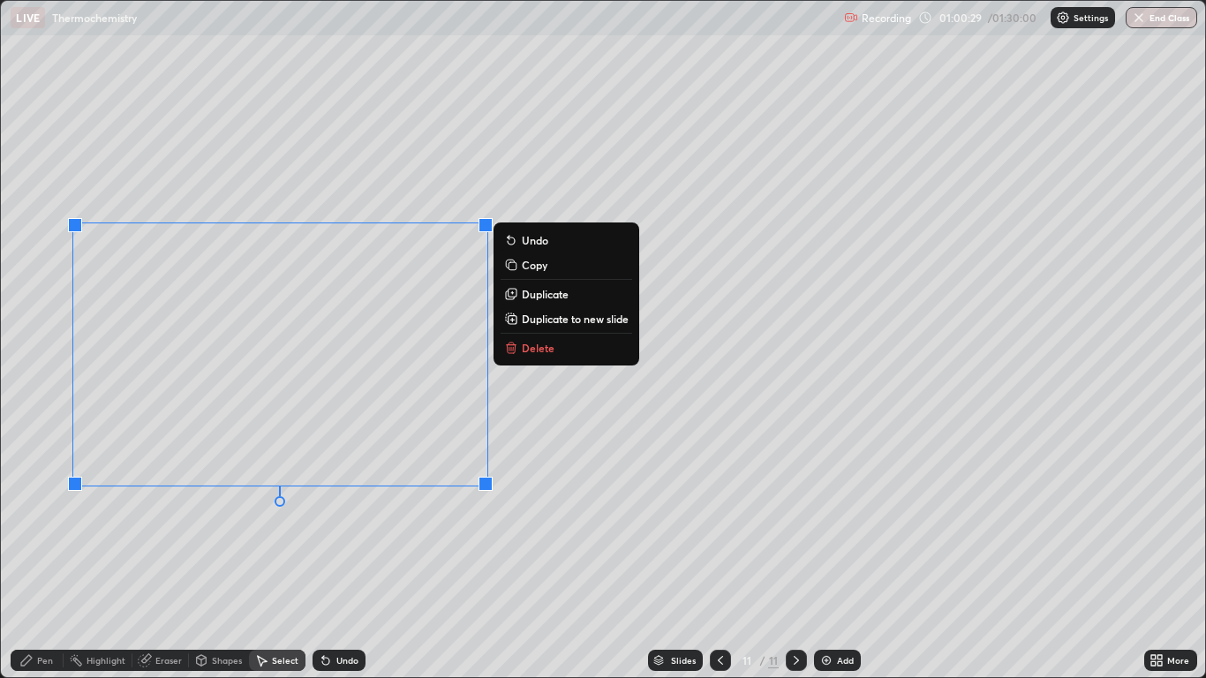
click at [650, 464] on div "0 ° Undo Copy Duplicate Duplicate to new slide Delete" at bounding box center [603, 339] width 1204 height 676
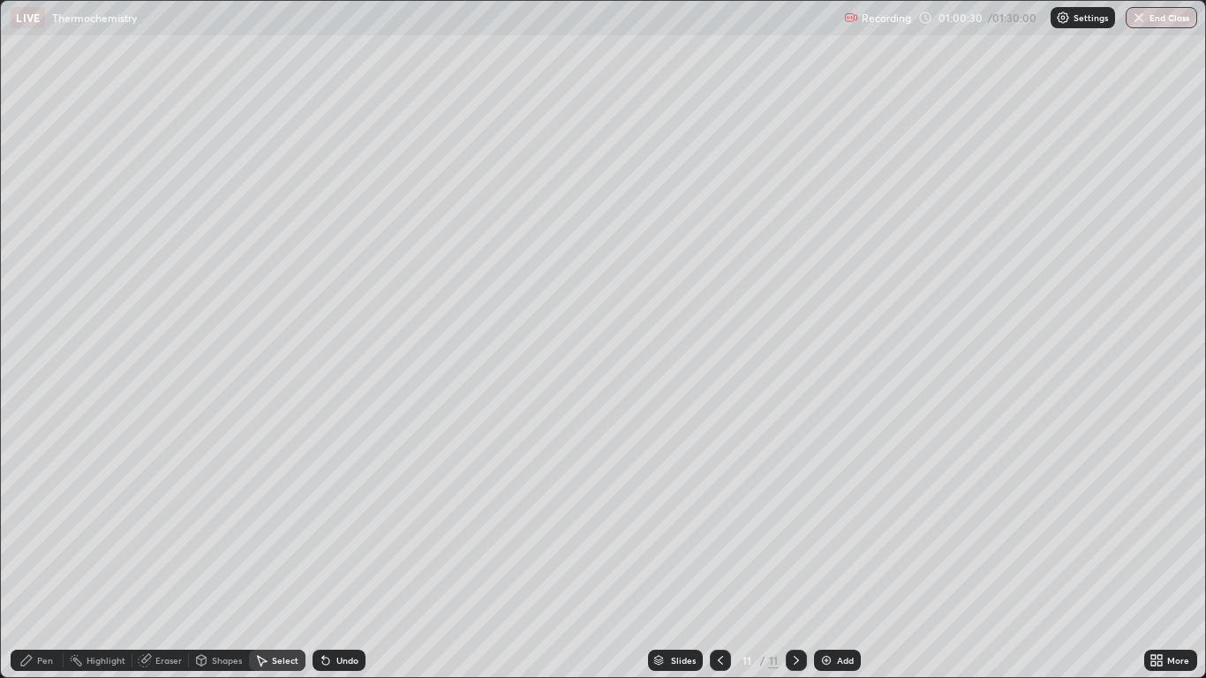
click at [225, 558] on div "Shapes" at bounding box center [227, 660] width 30 height 9
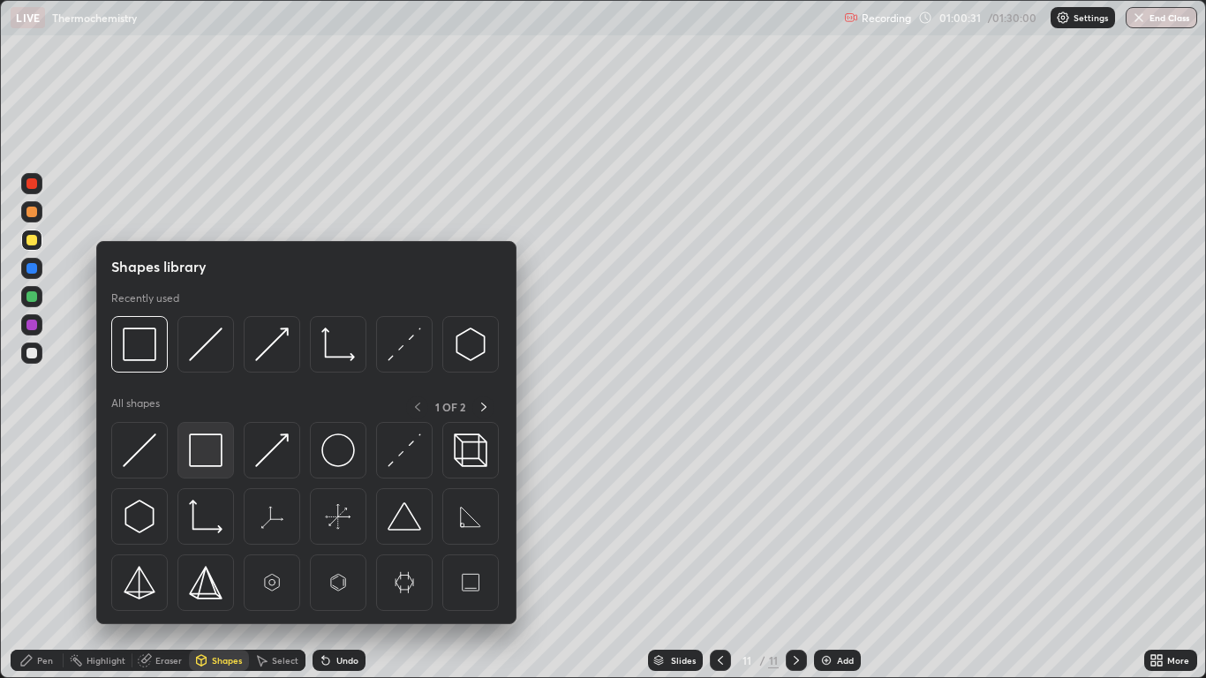
click at [214, 451] on img at bounding box center [206, 451] width 34 height 34
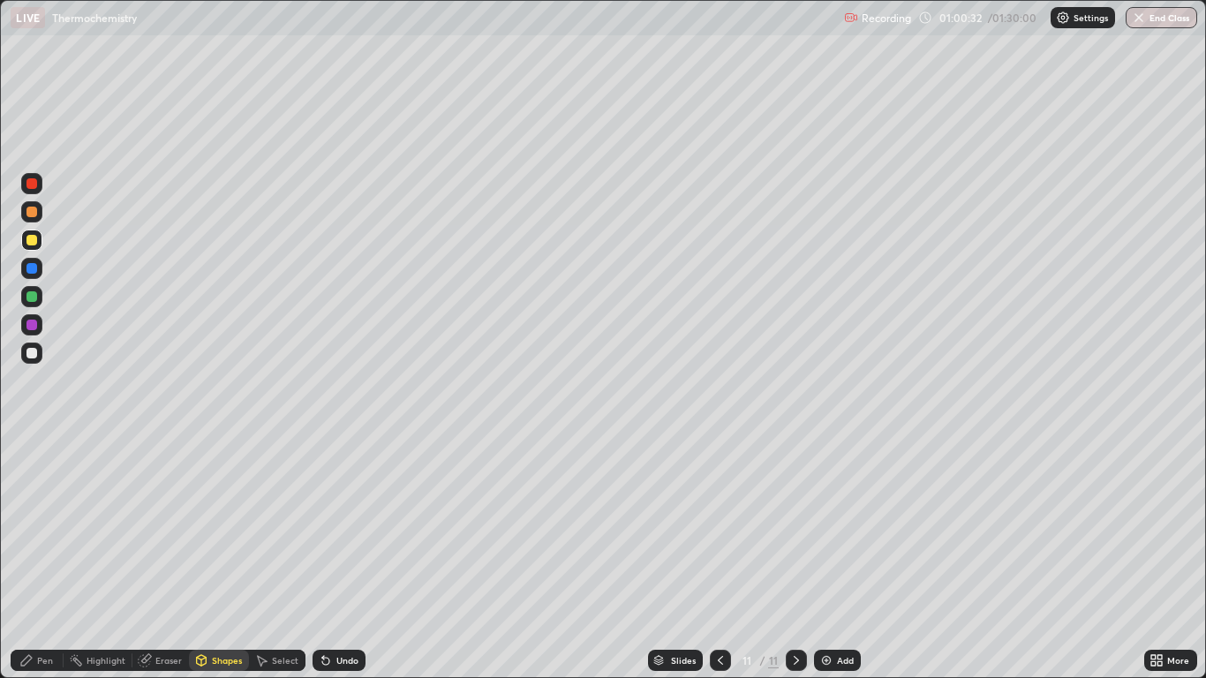
click at [34, 295] on div at bounding box center [31, 296] width 11 height 11
click at [48, 558] on div "Pen" at bounding box center [45, 660] width 16 height 9
click at [34, 301] on div at bounding box center [31, 296] width 11 height 11
click at [835, 558] on div "Add" at bounding box center [837, 660] width 47 height 21
click at [343, 558] on div "Undo" at bounding box center [347, 660] width 22 height 9
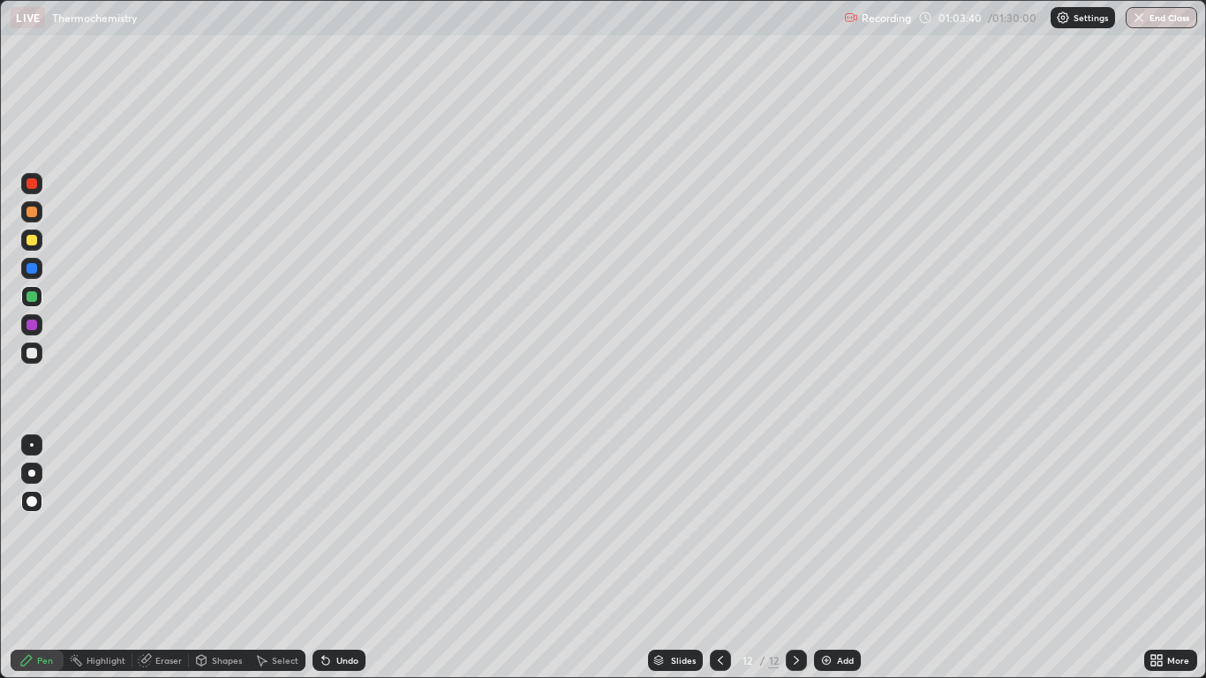
click at [338, 558] on div "Undo" at bounding box center [347, 660] width 22 height 9
click at [354, 558] on div "Undo" at bounding box center [347, 660] width 22 height 9
click at [839, 558] on div "Add" at bounding box center [845, 660] width 17 height 9
click at [339, 558] on div "Undo" at bounding box center [347, 660] width 22 height 9
click at [1170, 25] on button "End Class" at bounding box center [1162, 17] width 72 height 21
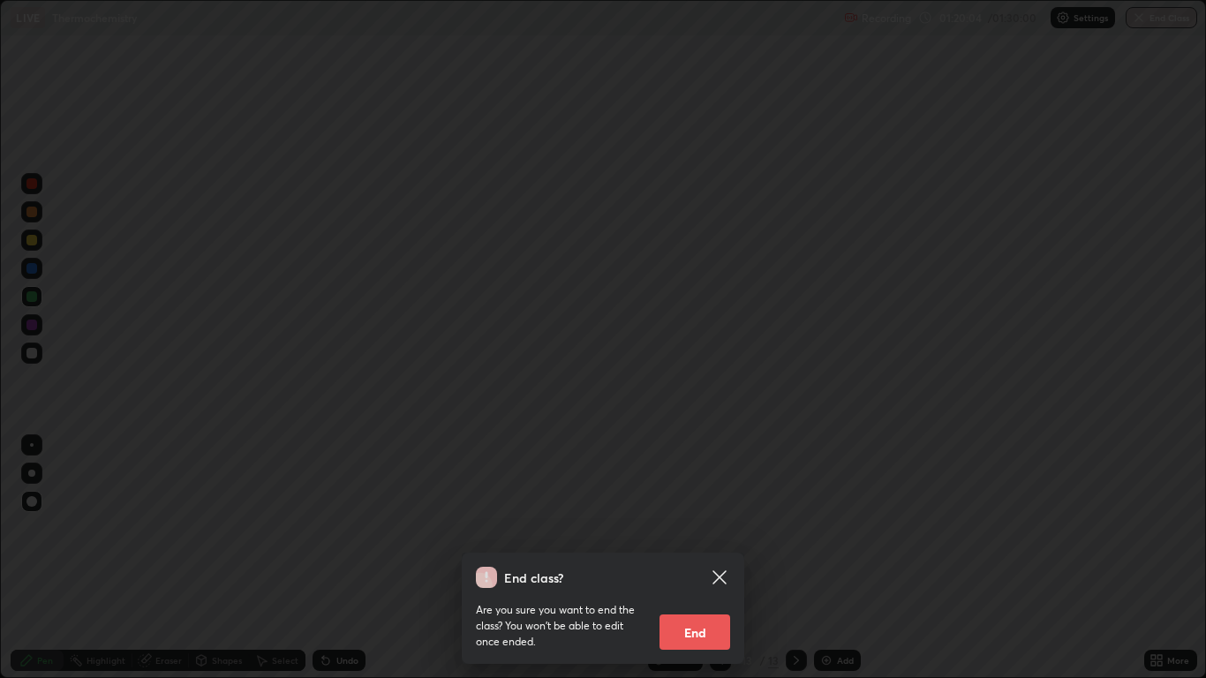
click at [712, 558] on button "End" at bounding box center [695, 632] width 71 height 35
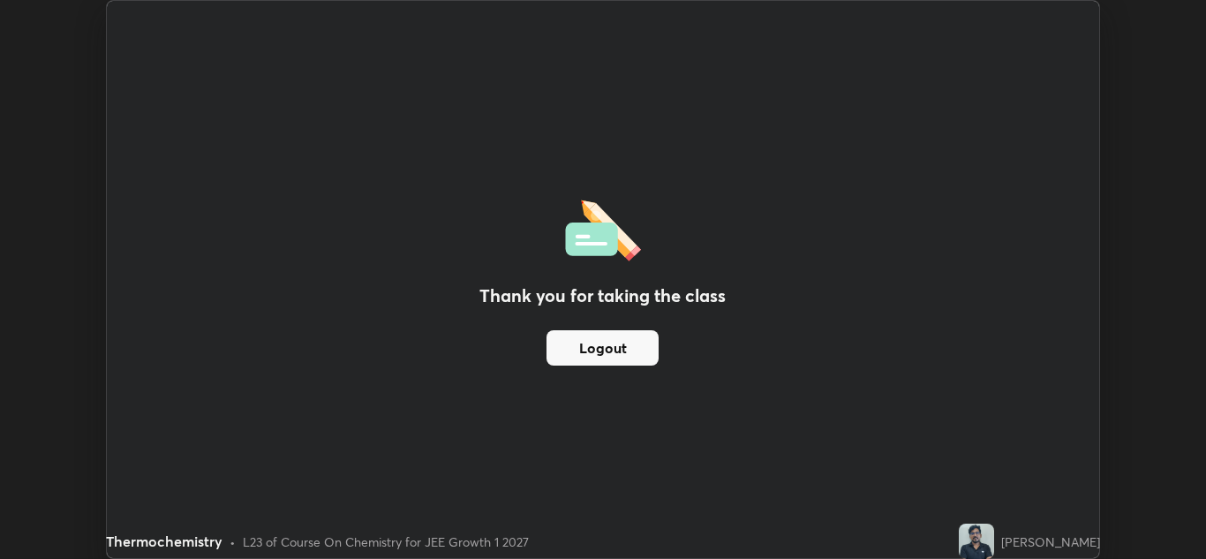
scroll to position [87748, 87101]
